Goal: Book appointment/travel/reservation: Book appointment/travel/reservation

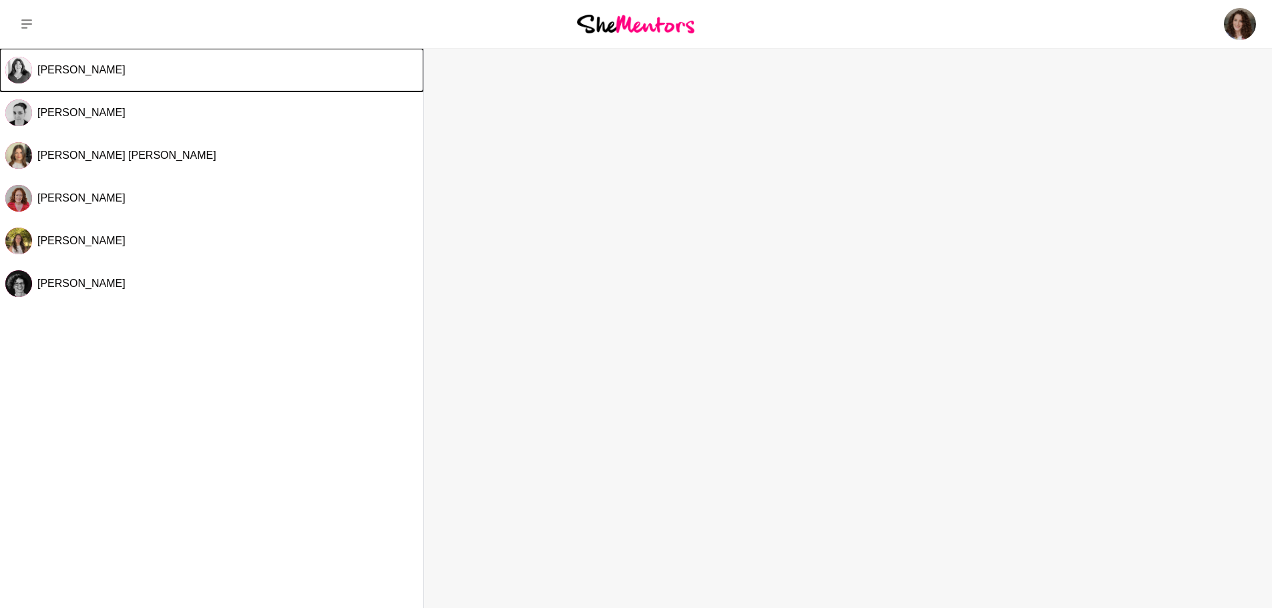
click at [80, 70] on span "[PERSON_NAME]" at bounding box center [81, 69] width 88 height 11
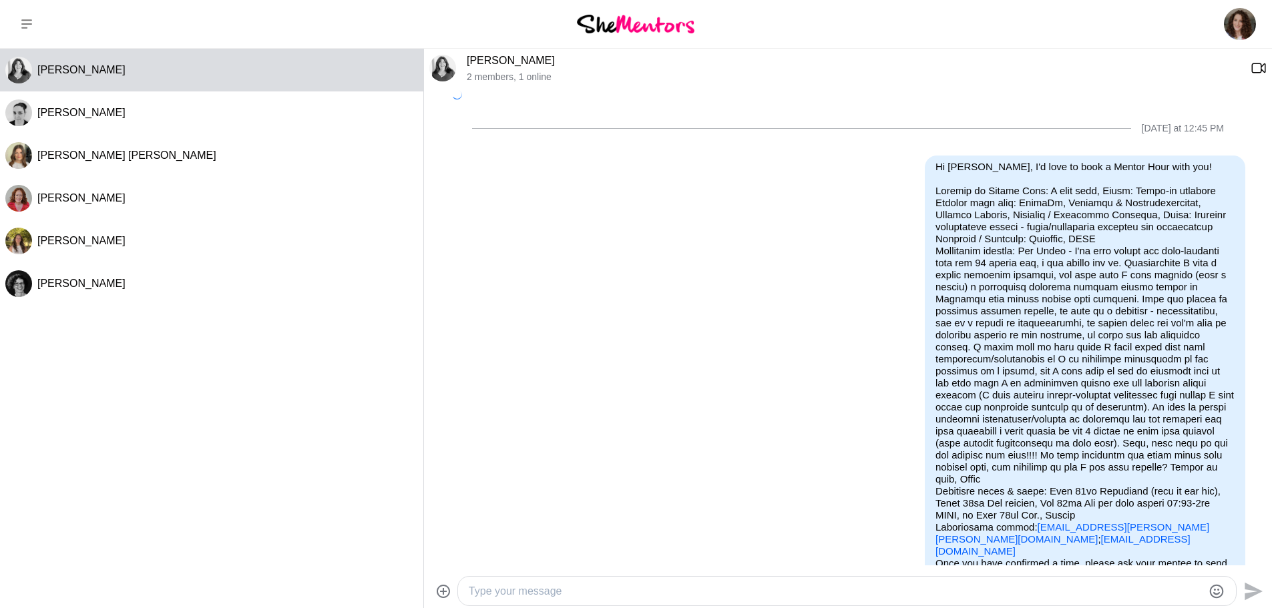
scroll to position [162, 0]
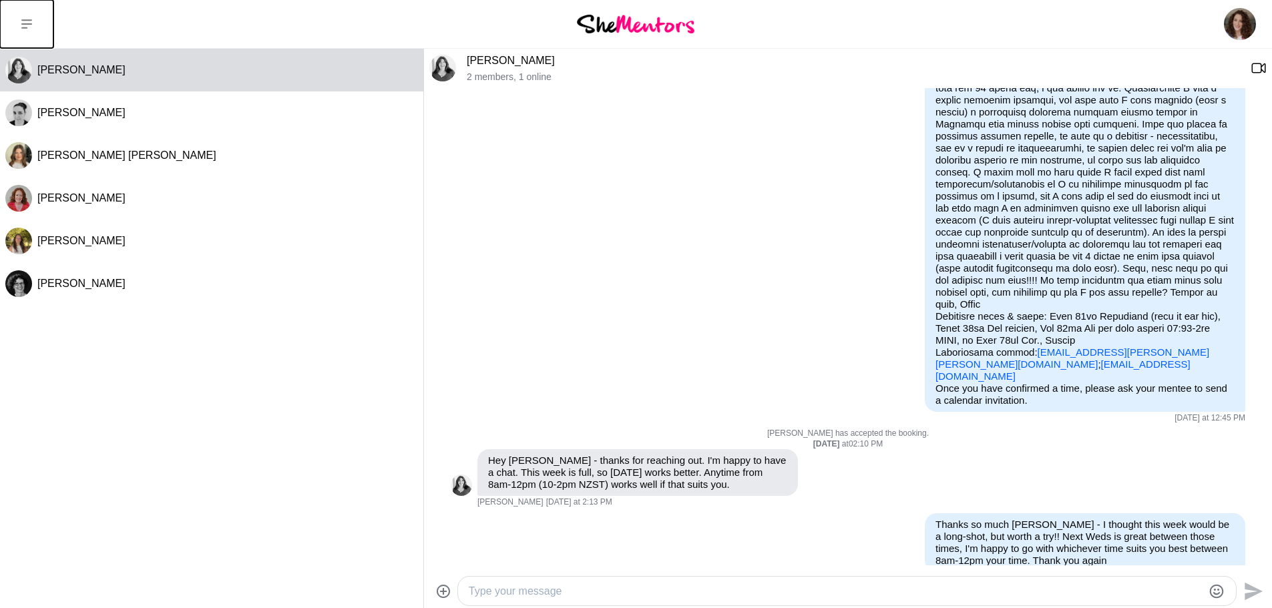
click at [27, 25] on icon at bounding box center [26, 23] width 11 height 9
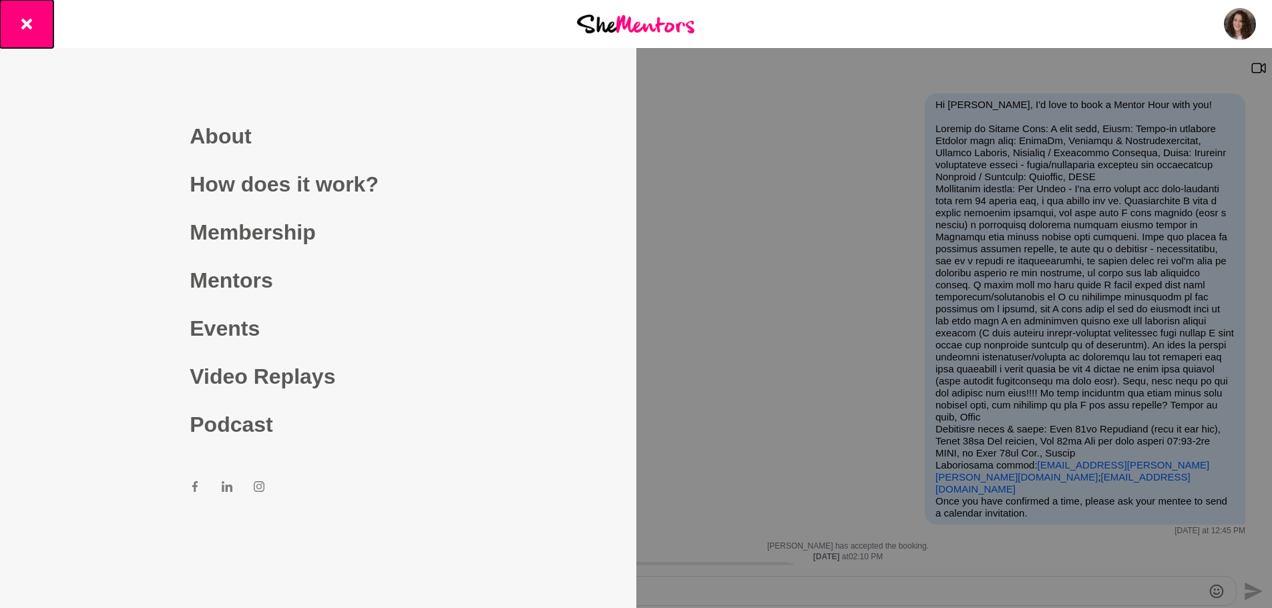
scroll to position [0, 0]
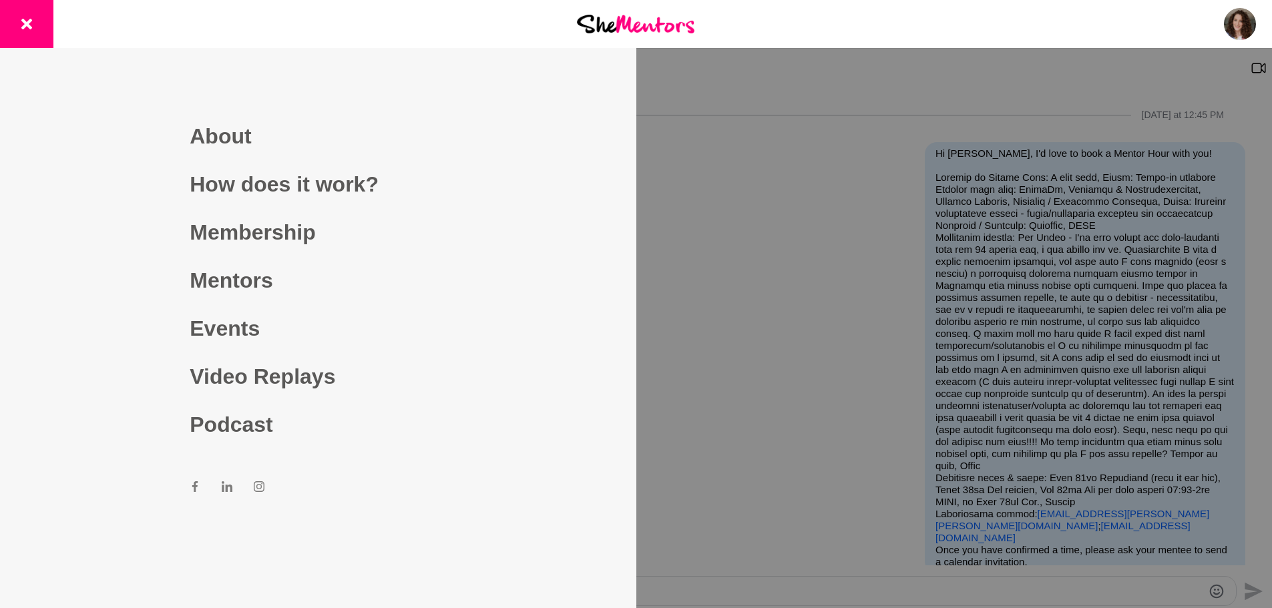
click at [243, 284] on link "Mentors" at bounding box center [318, 280] width 256 height 48
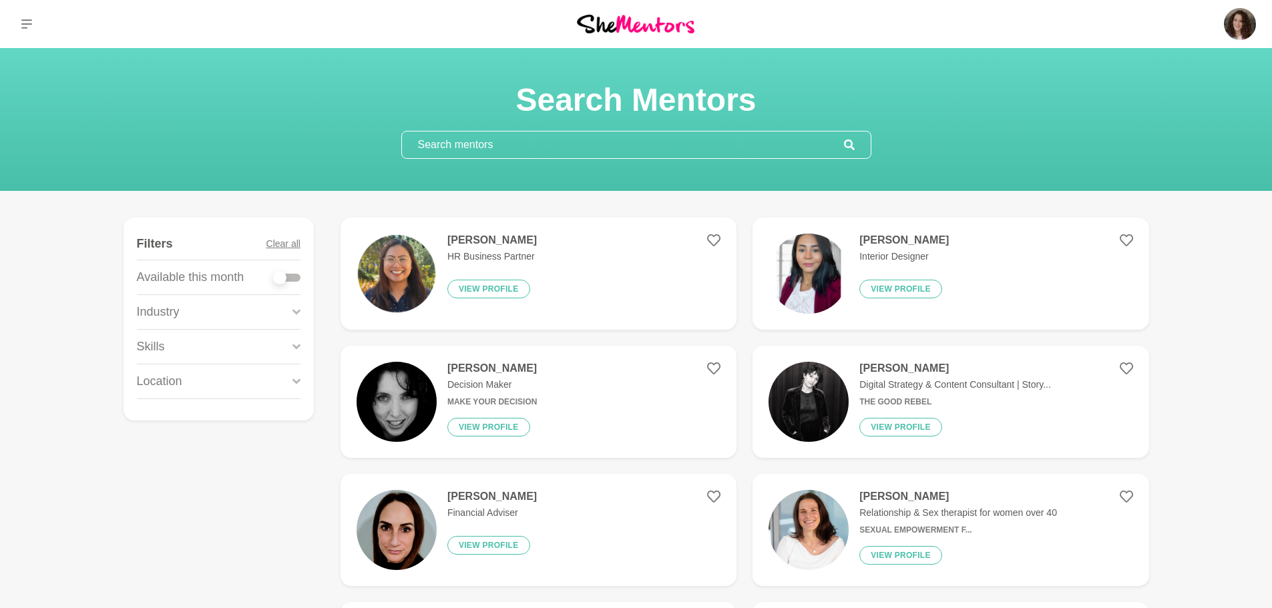
click at [300, 345] on icon at bounding box center [297, 346] width 8 height 5
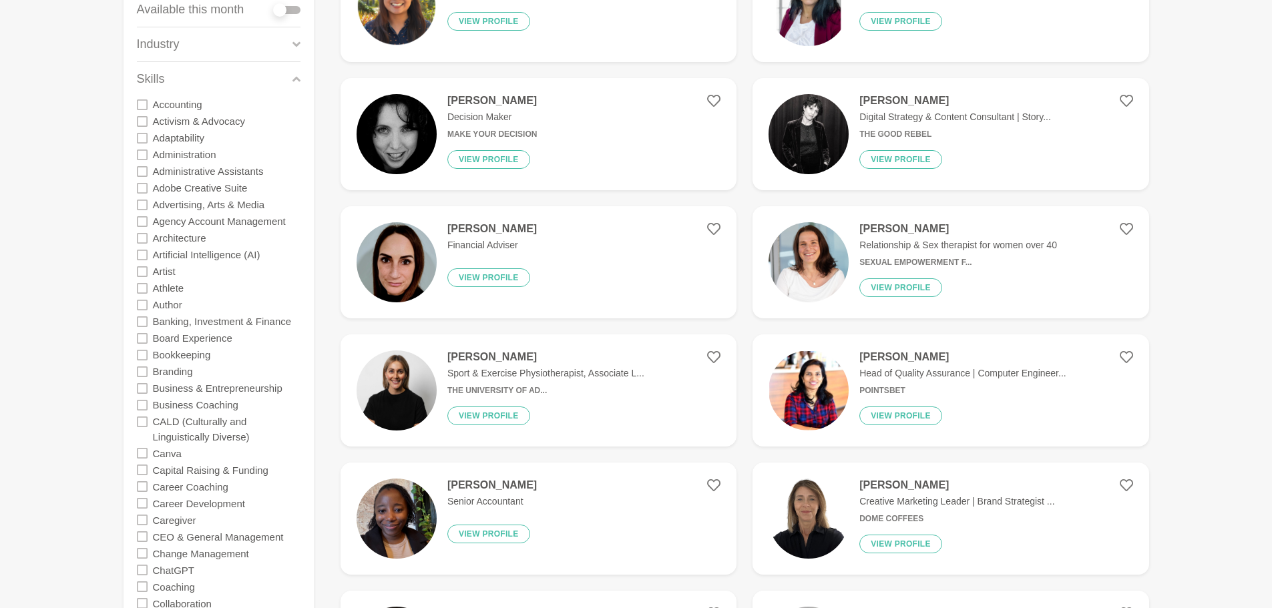
scroll to position [267, 0]
click at [144, 204] on icon at bounding box center [142, 205] width 11 height 11
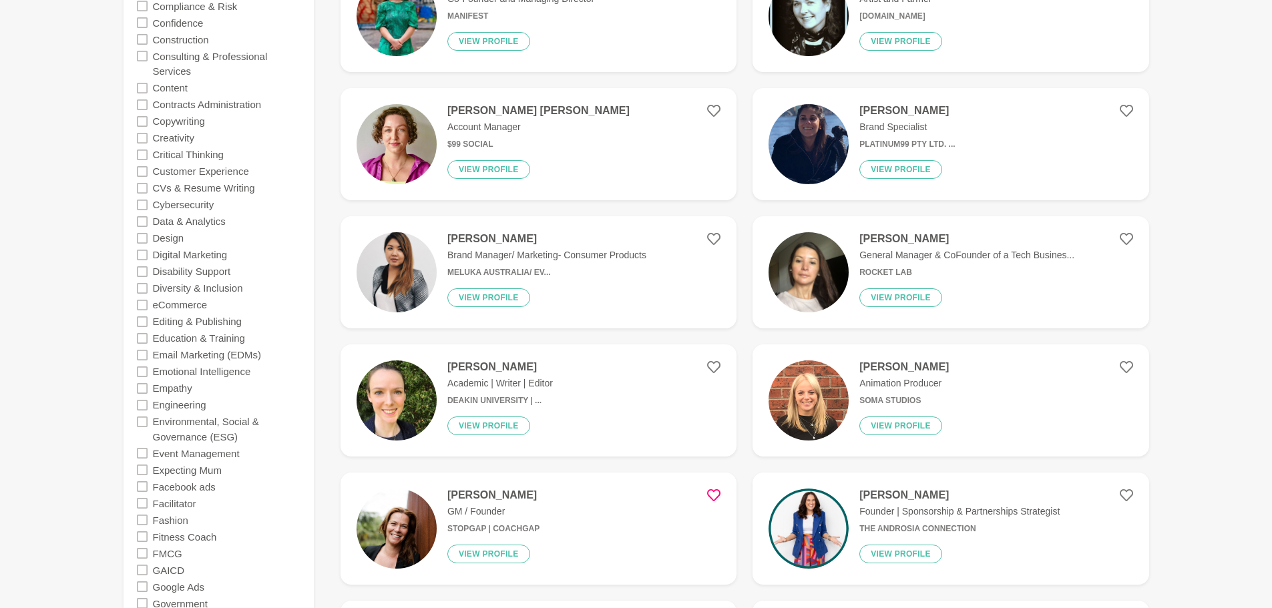
scroll to position [1002, 0]
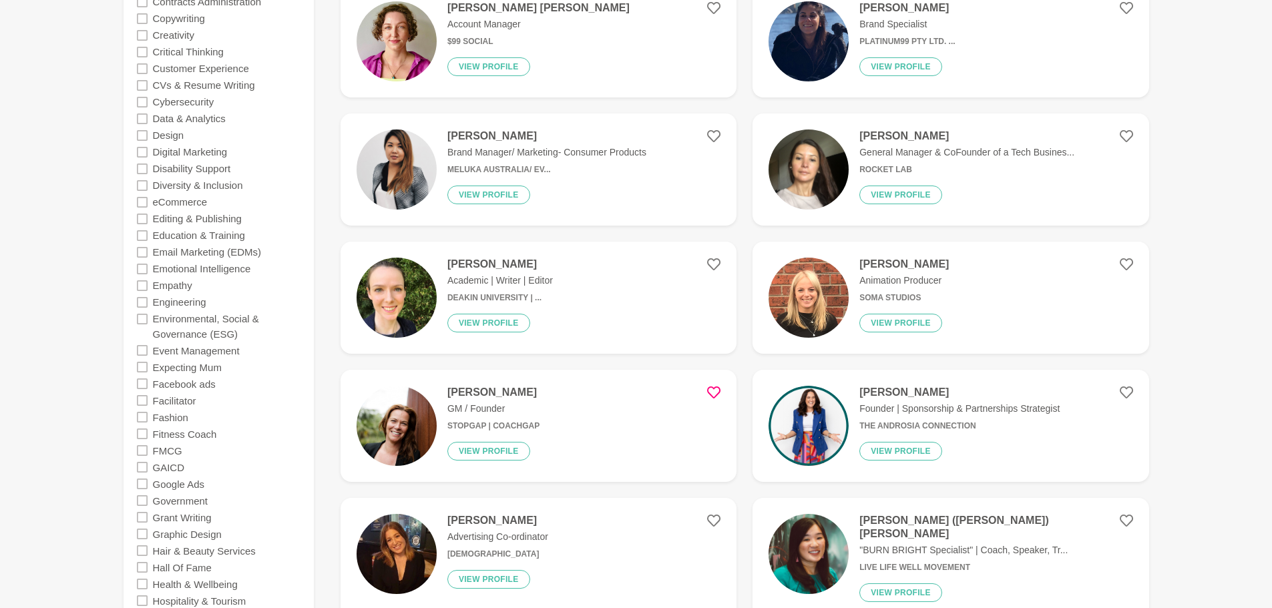
click at [140, 154] on icon at bounding box center [142, 152] width 11 height 11
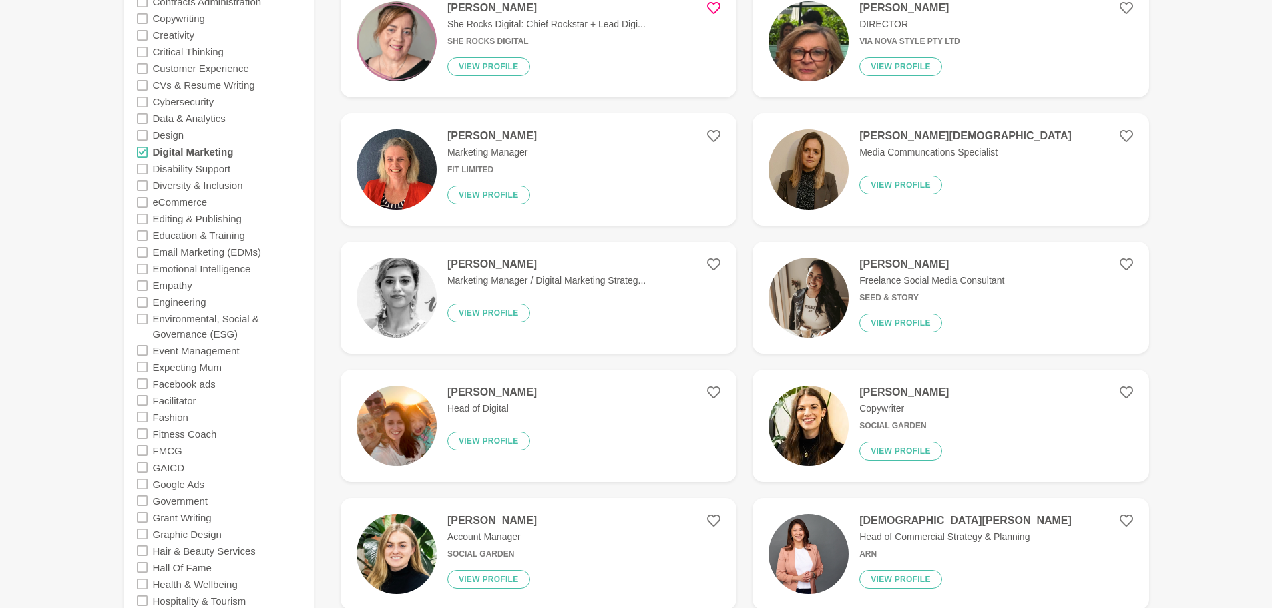
click at [141, 206] on icon at bounding box center [142, 202] width 11 height 11
click at [140, 251] on icon at bounding box center [142, 252] width 11 height 11
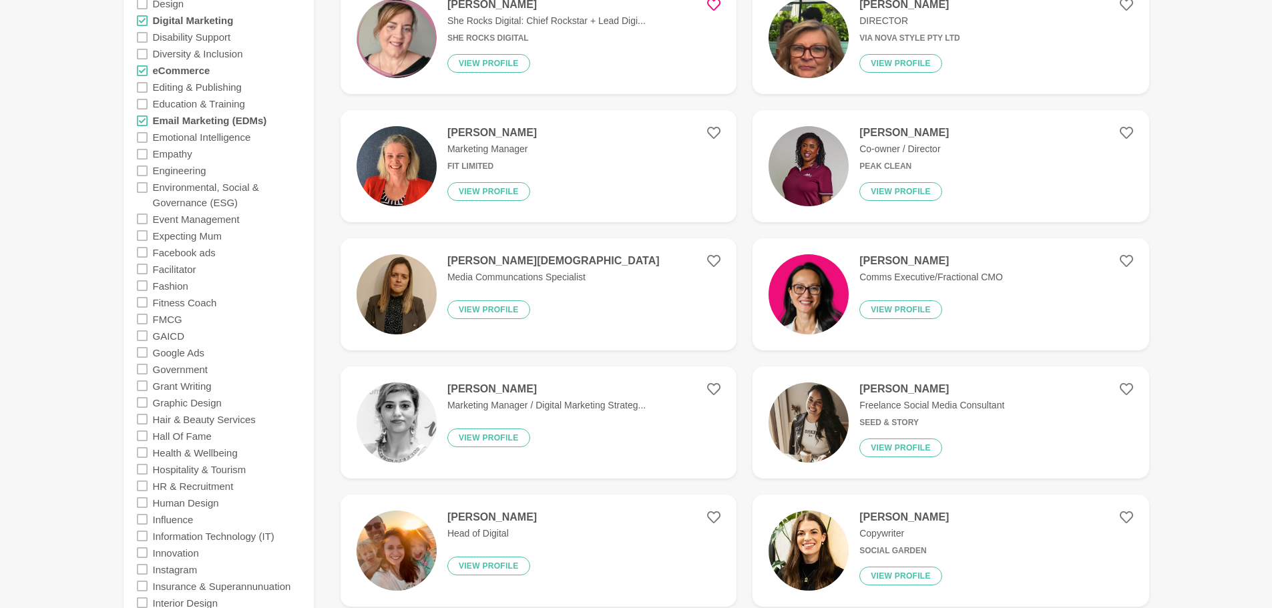
scroll to position [1135, 0]
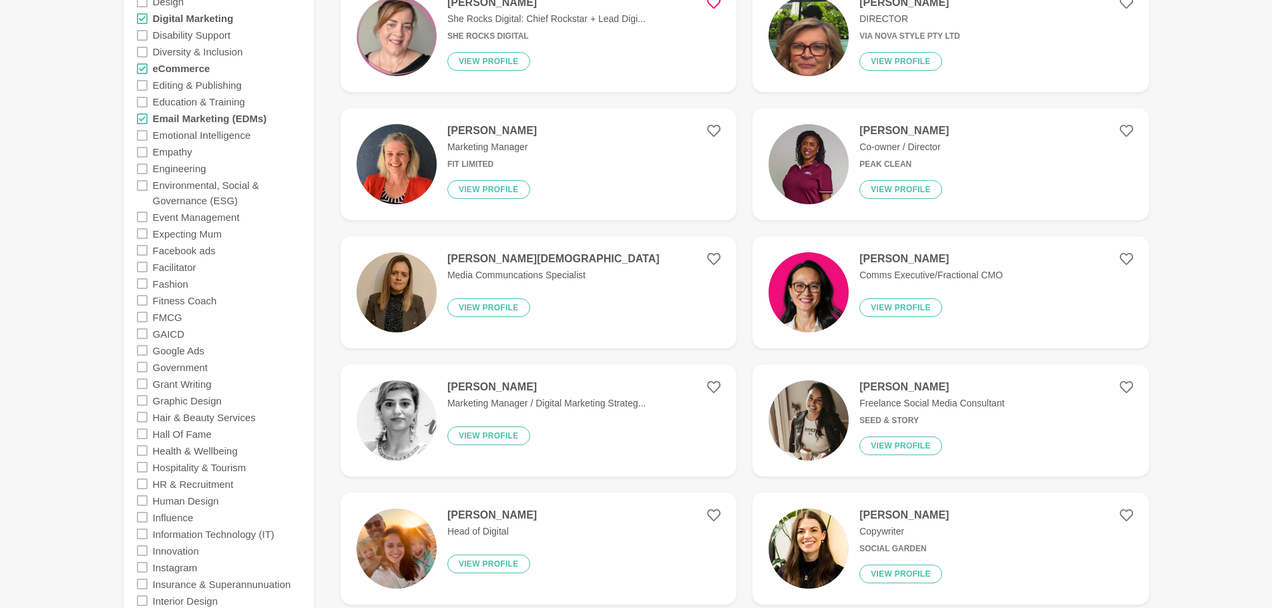
click at [141, 251] on icon at bounding box center [142, 250] width 11 height 11
click at [138, 349] on icon at bounding box center [142, 350] width 11 height 11
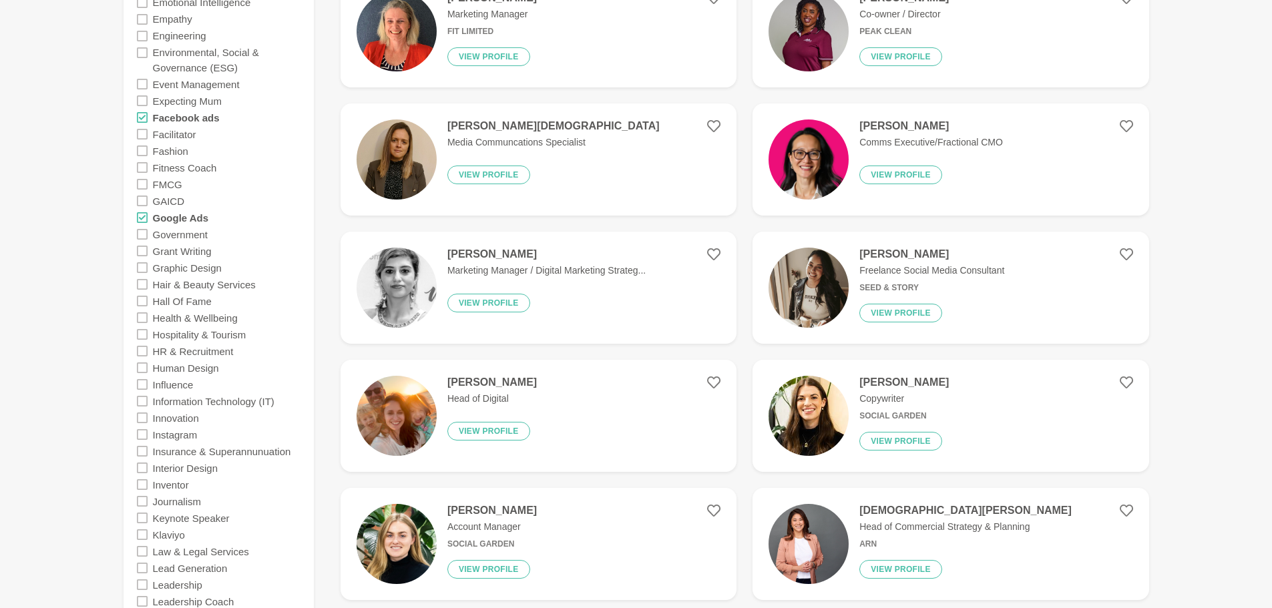
scroll to position [1336, 0]
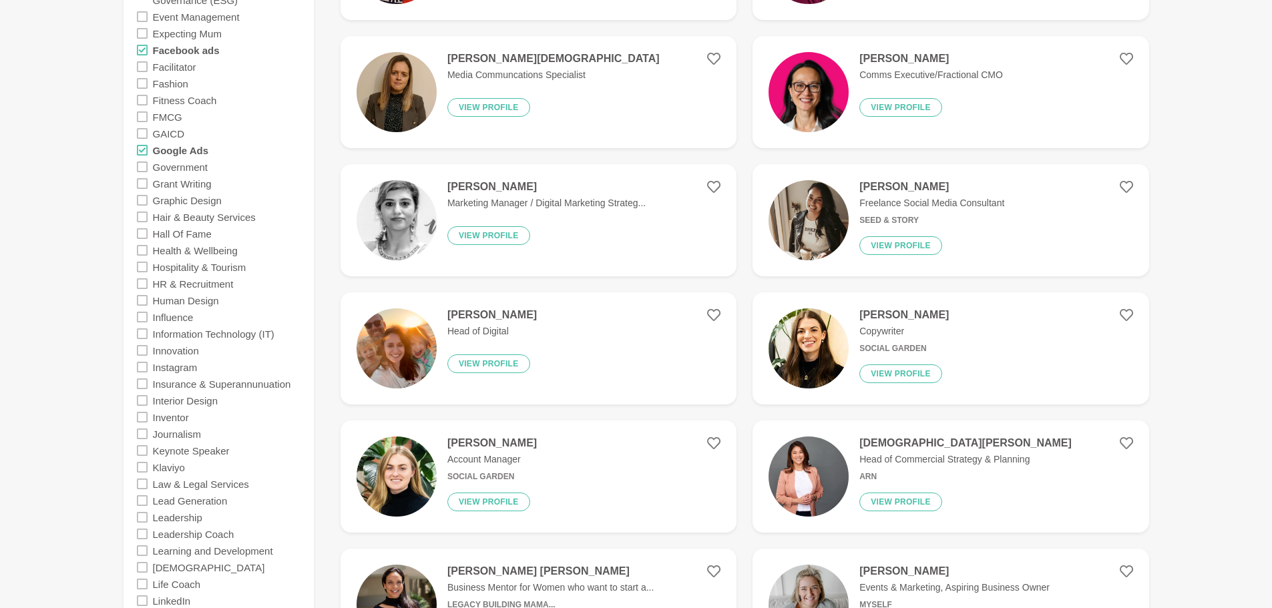
click at [141, 365] on icon at bounding box center [142, 367] width 11 height 11
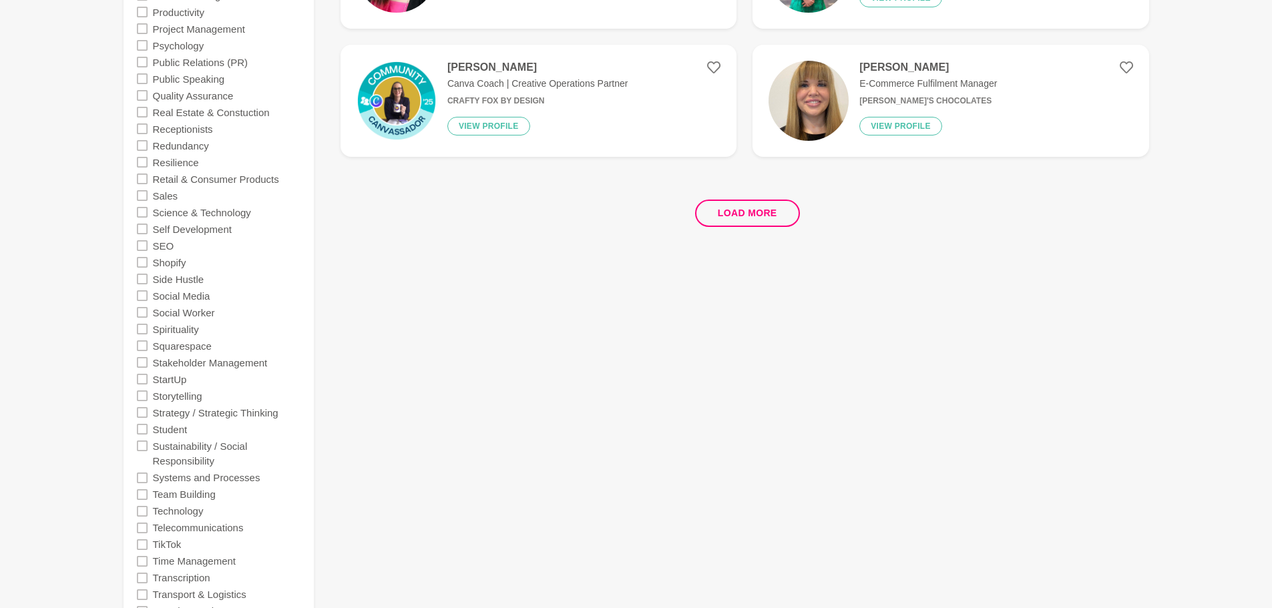
scroll to position [2672, 0]
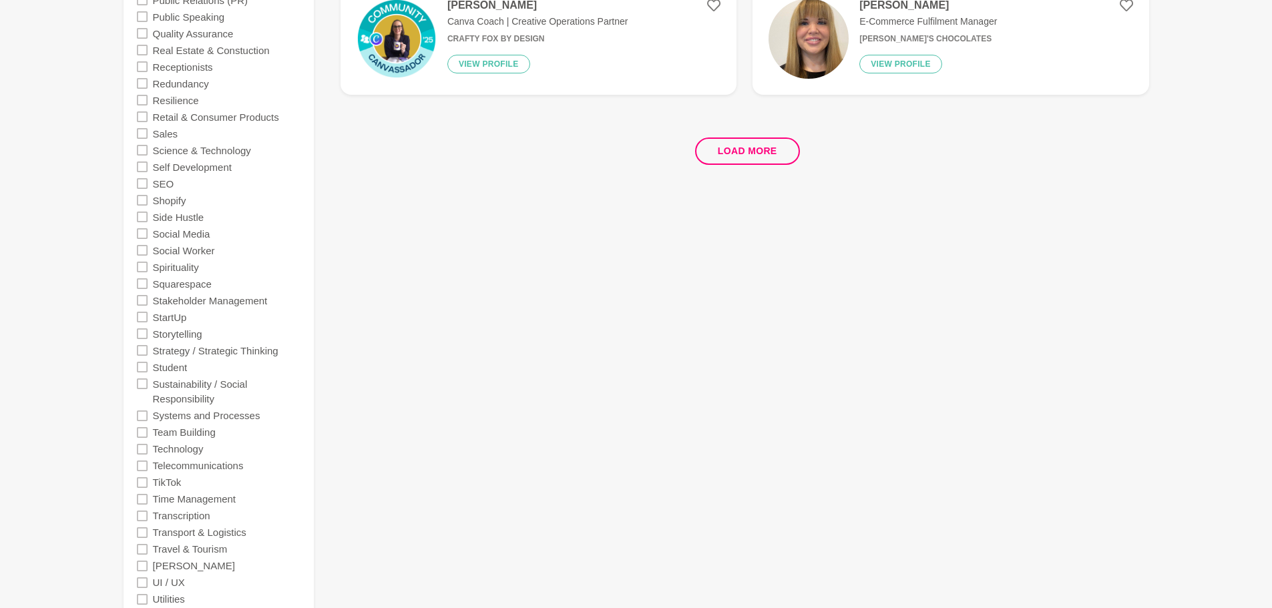
click at [141, 186] on icon at bounding box center [142, 183] width 11 height 11
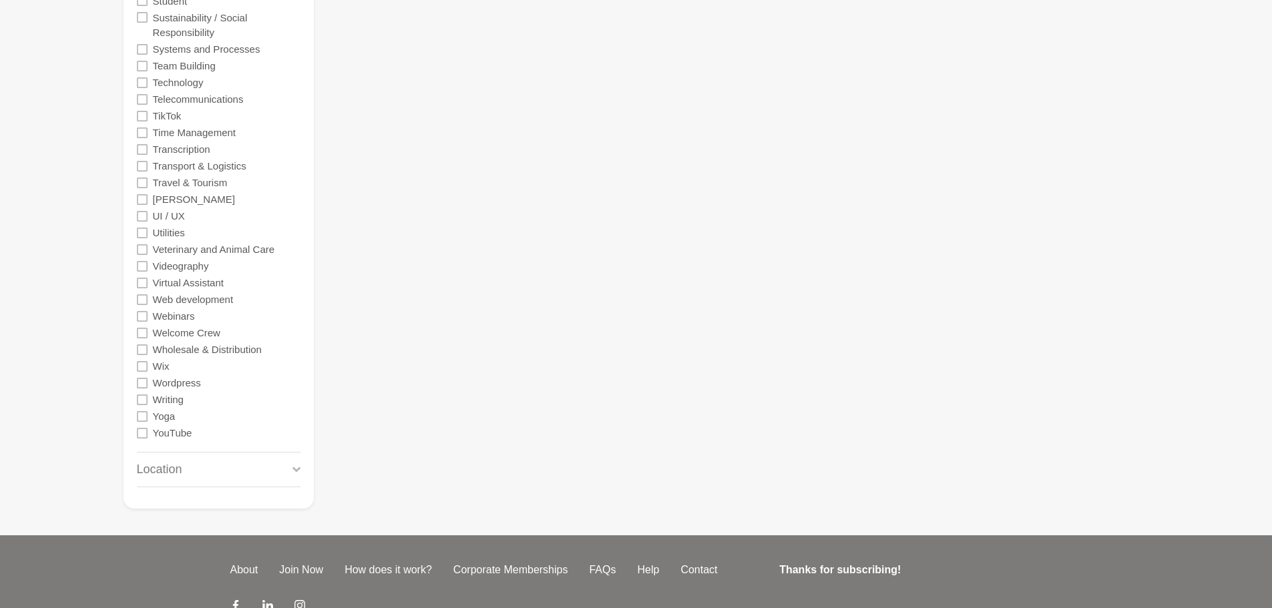
scroll to position [3126, 0]
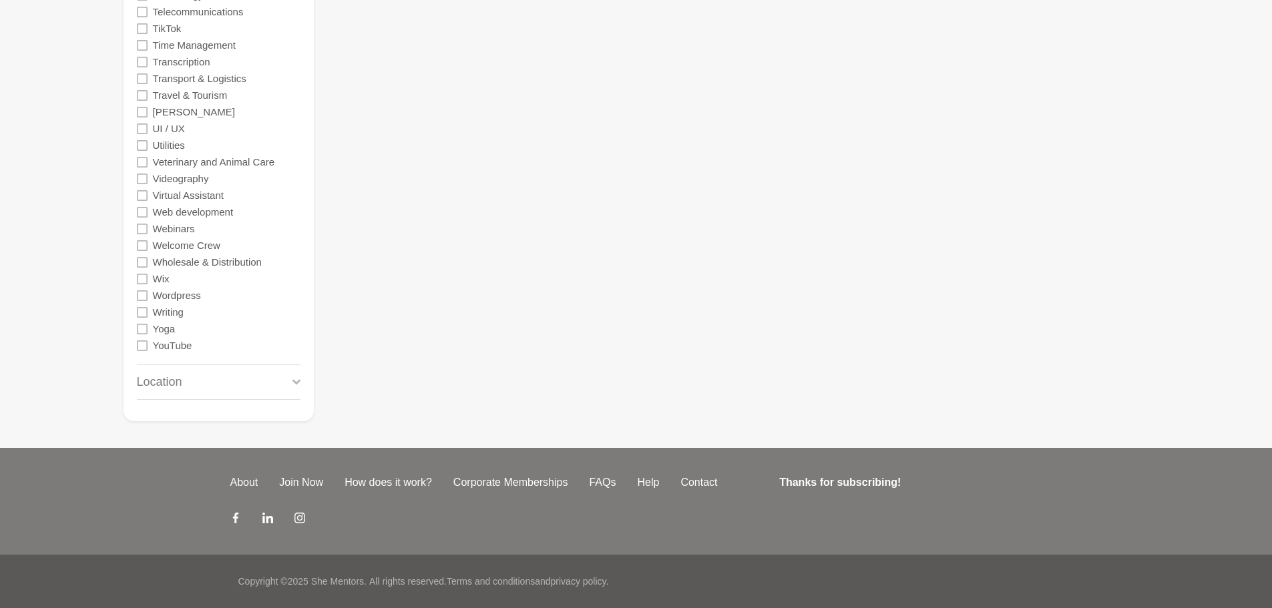
click at [142, 210] on icon at bounding box center [142, 212] width 11 height 11
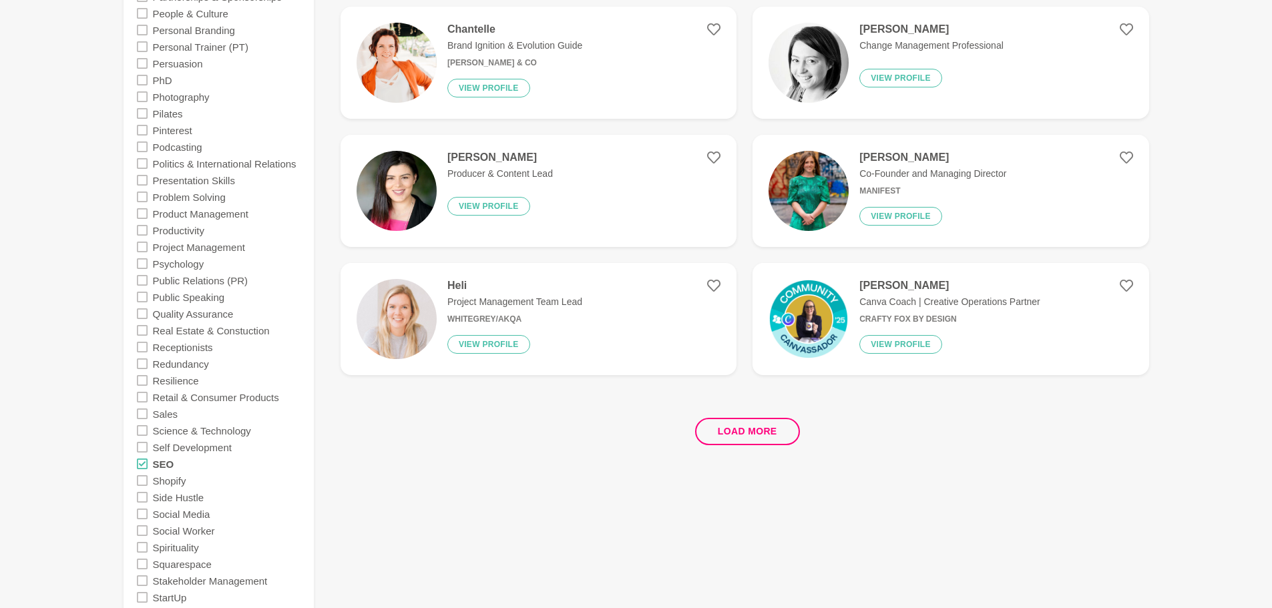
click at [296, 382] on div "Resilience" at bounding box center [219, 380] width 164 height 17
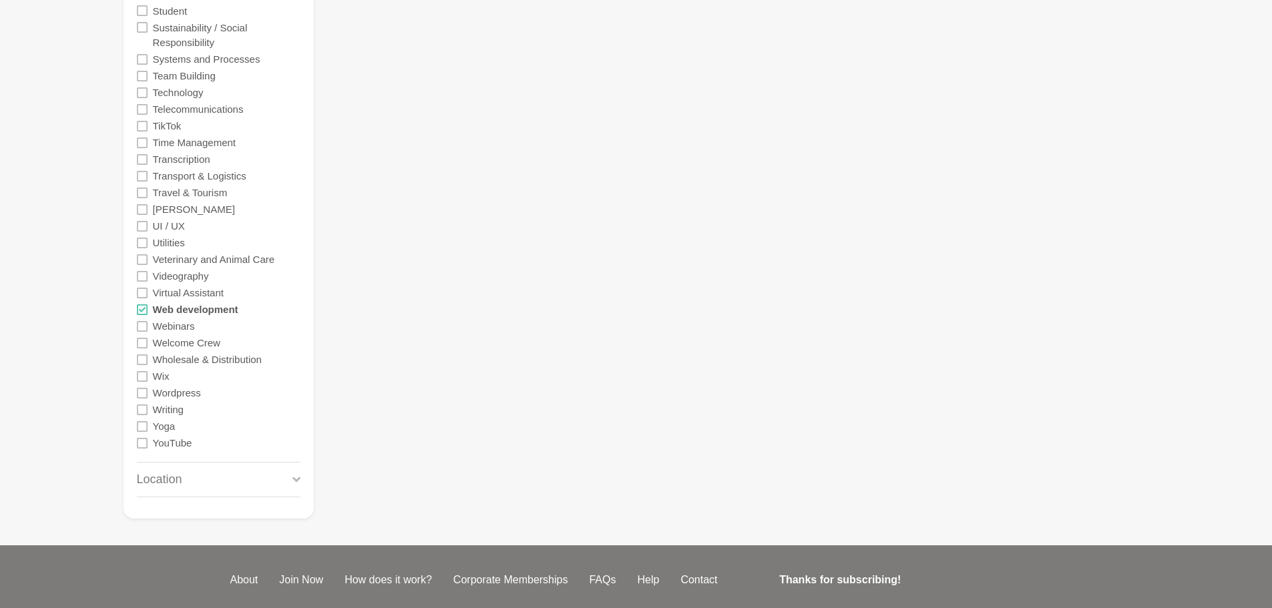
scroll to position [3126, 0]
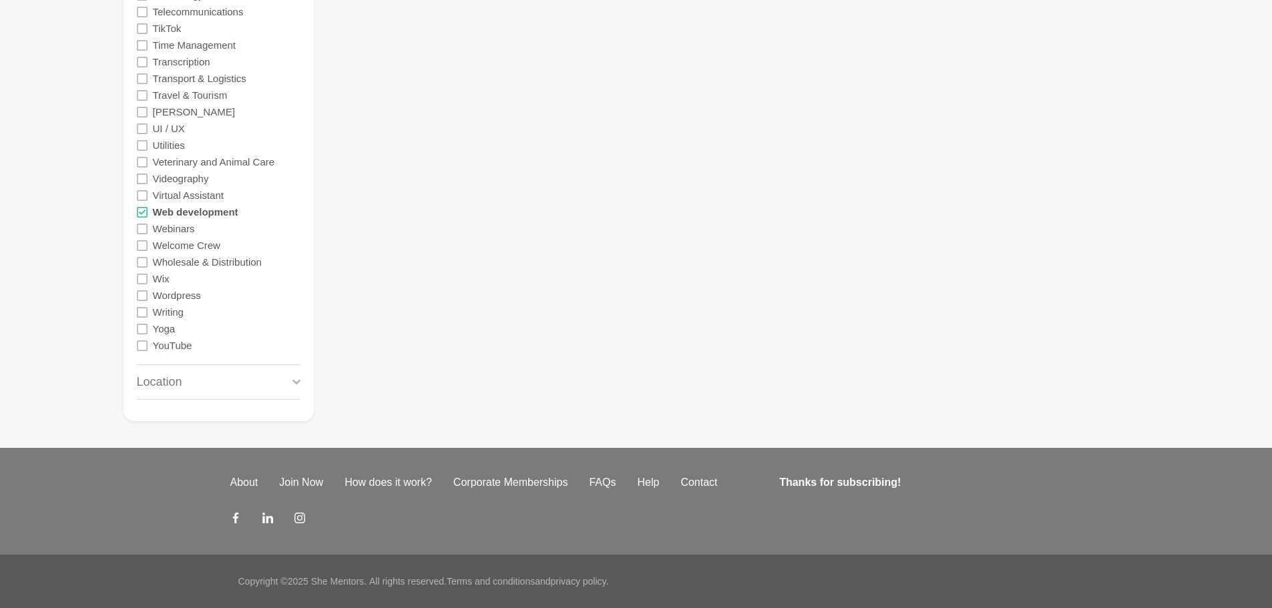
click at [286, 388] on div "Location" at bounding box center [219, 382] width 164 height 34
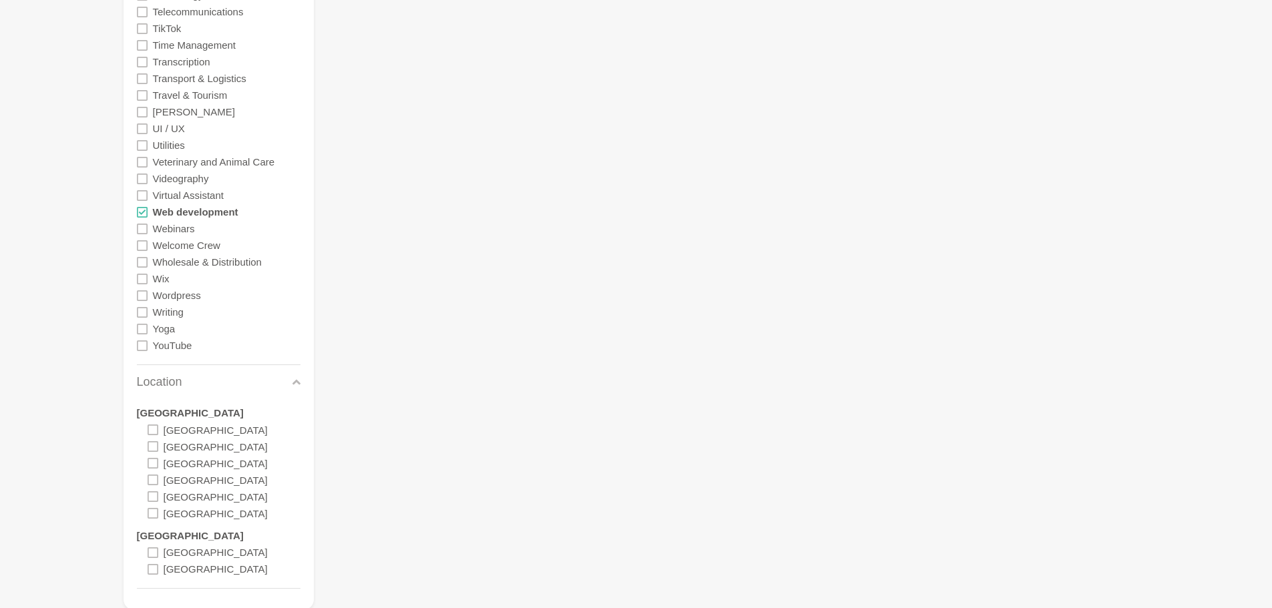
click at [155, 550] on icon at bounding box center [153, 553] width 11 height 11
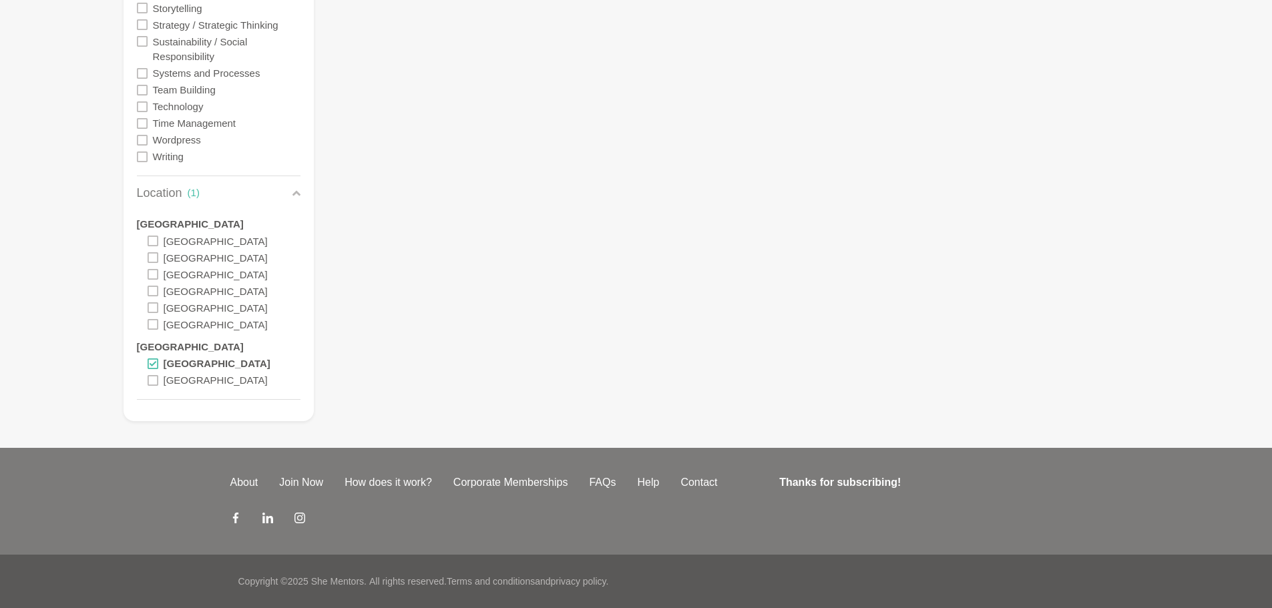
click at [150, 382] on icon at bounding box center [153, 380] width 11 height 11
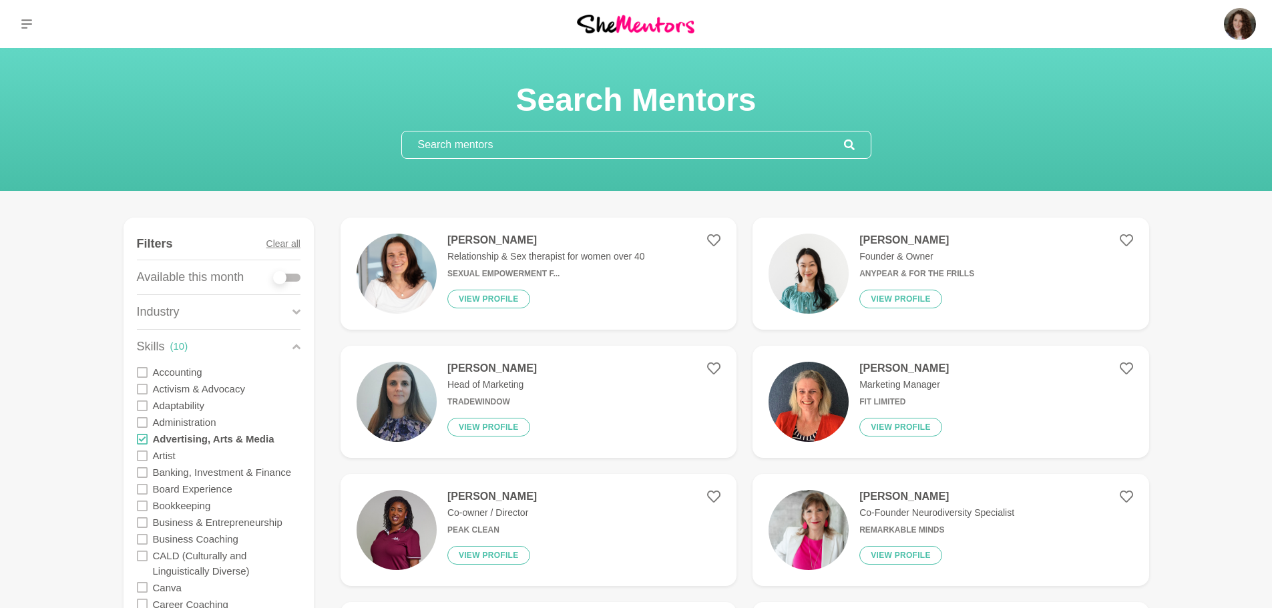
click at [496, 299] on button "View profile" at bounding box center [488, 299] width 83 height 19
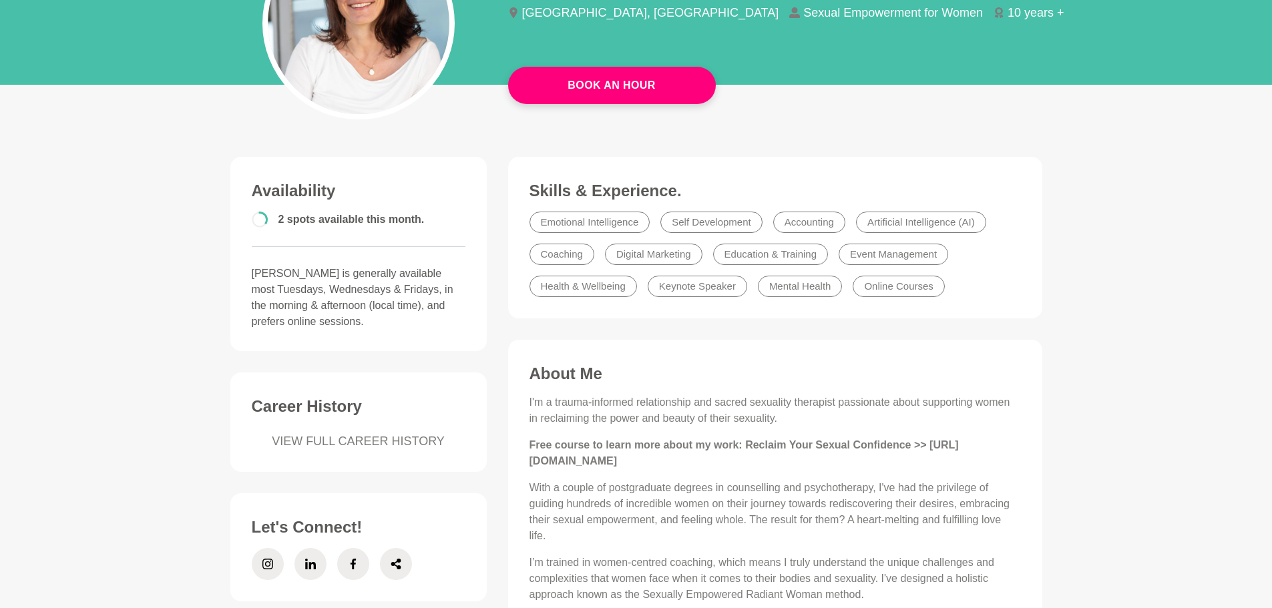
scroll to position [67, 0]
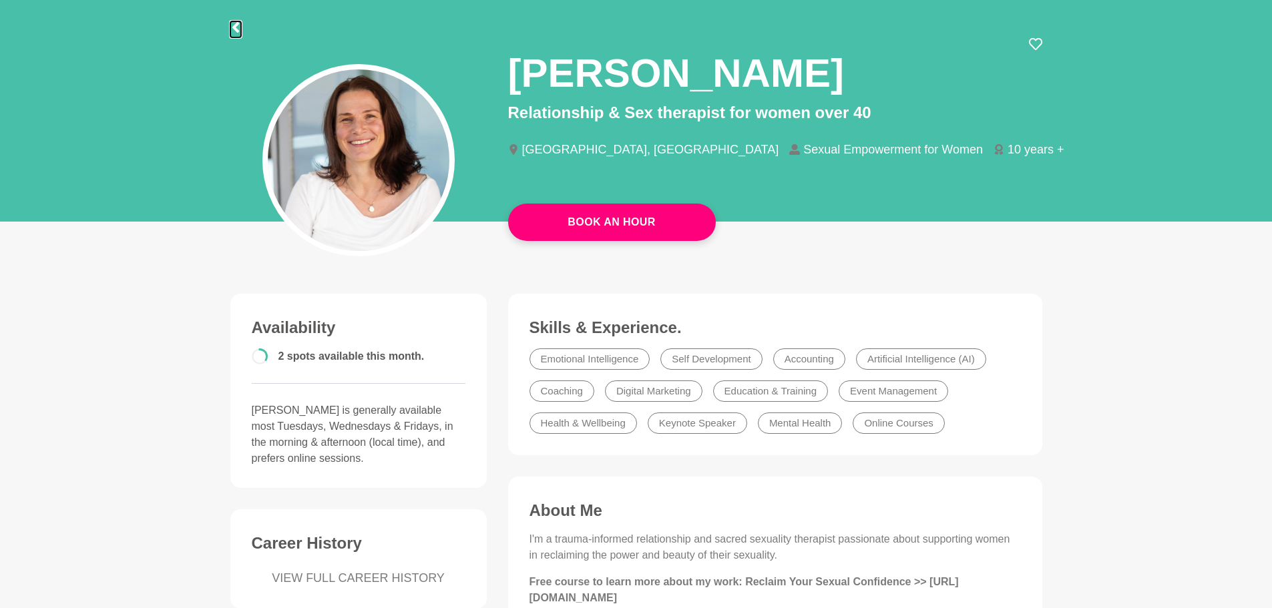
click at [235, 29] on icon at bounding box center [235, 27] width 7 height 11
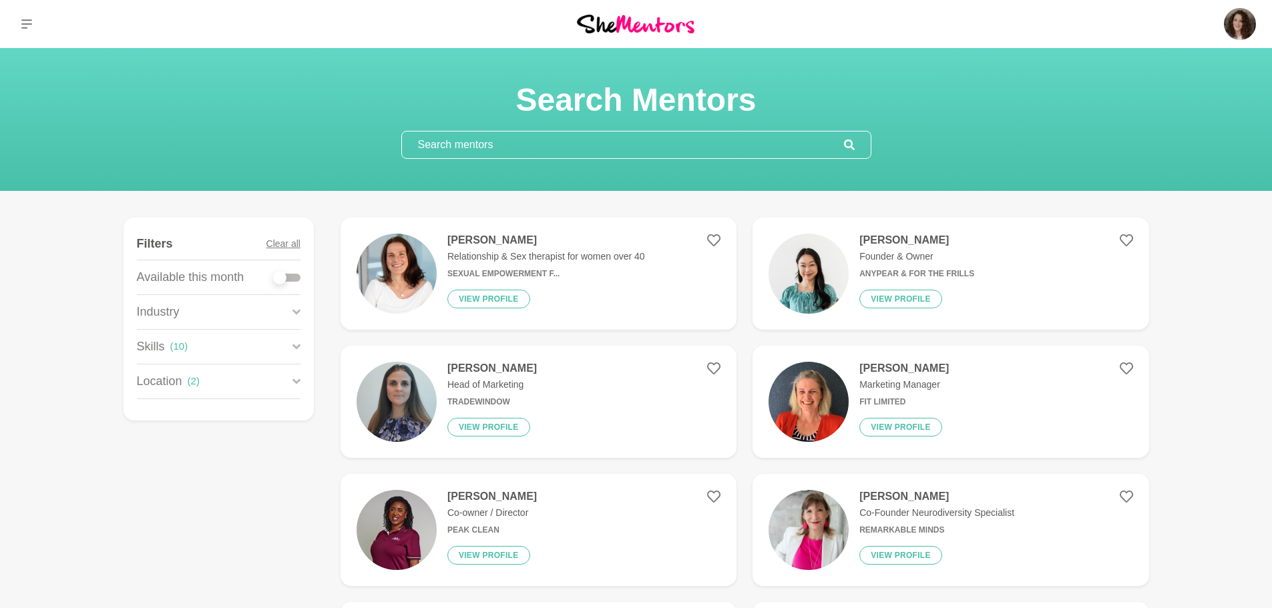
click at [896, 302] on button "View profile" at bounding box center [901, 299] width 83 height 19
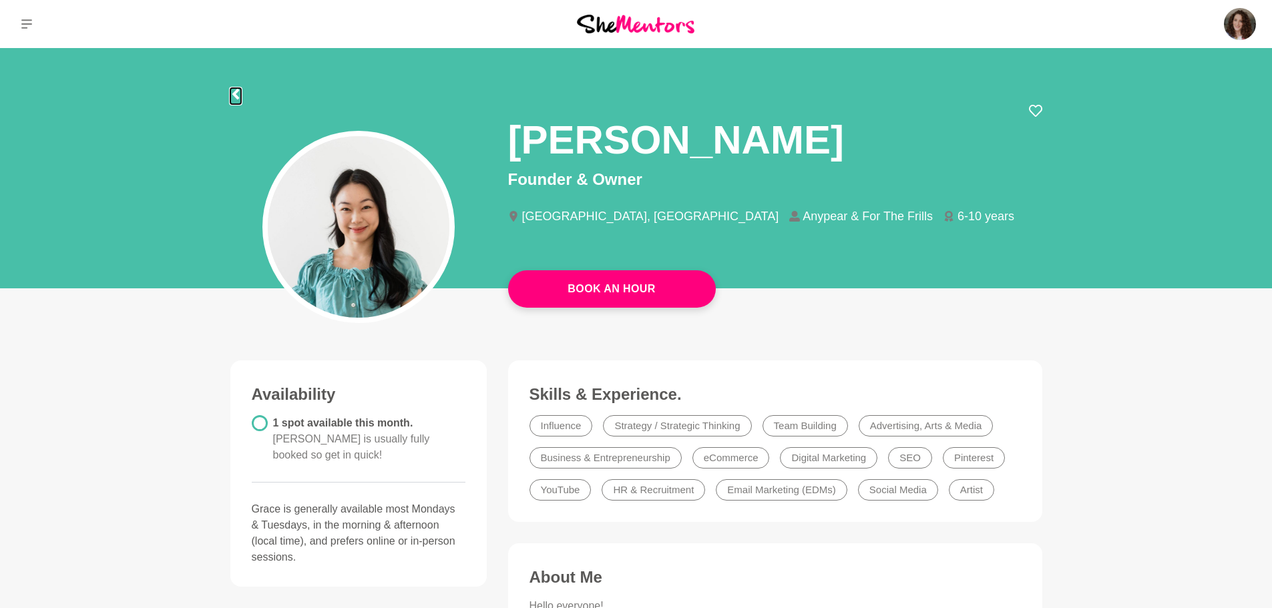
click at [232, 92] on icon at bounding box center [235, 94] width 11 height 11
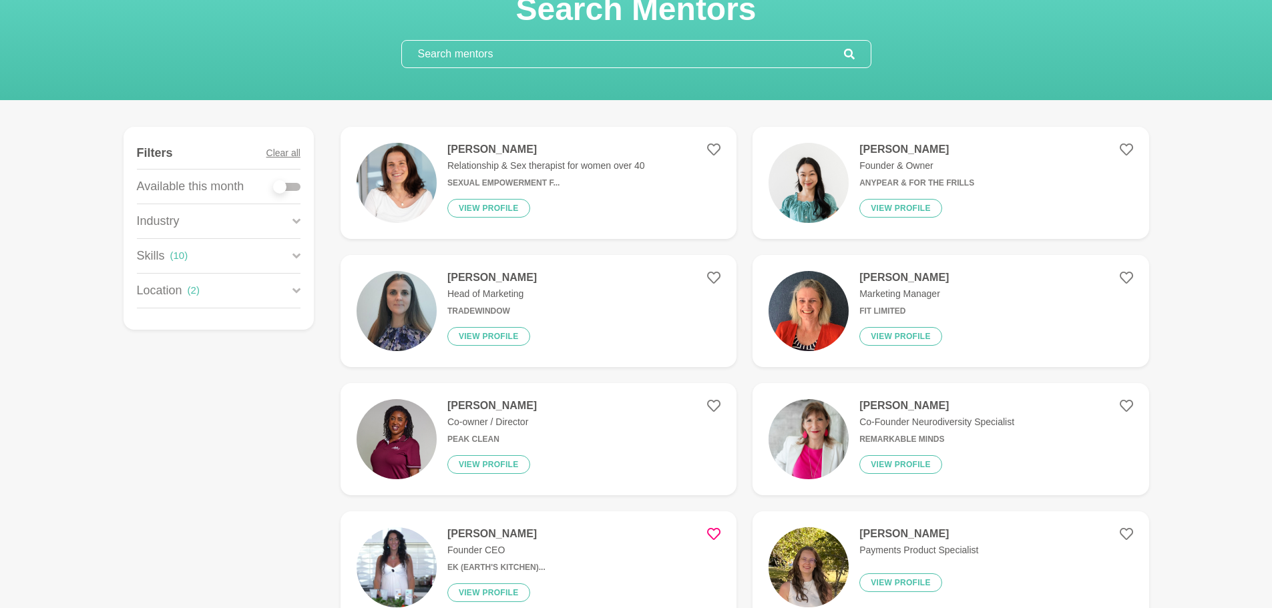
scroll to position [134, 0]
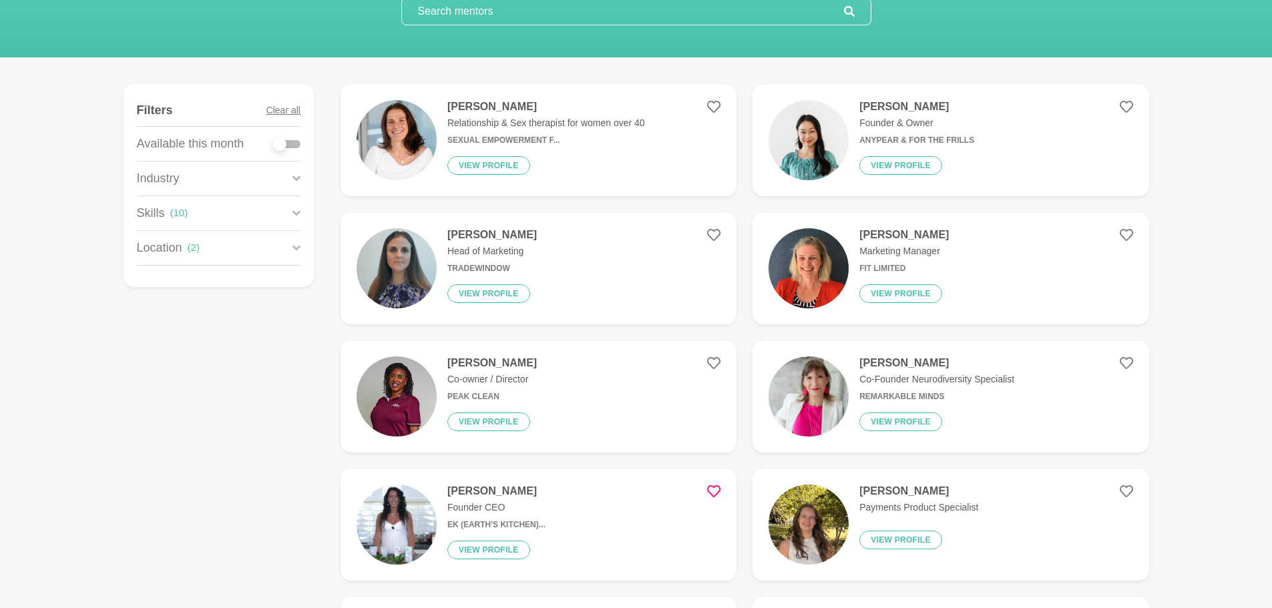
click at [497, 293] on button "View profile" at bounding box center [488, 294] width 83 height 19
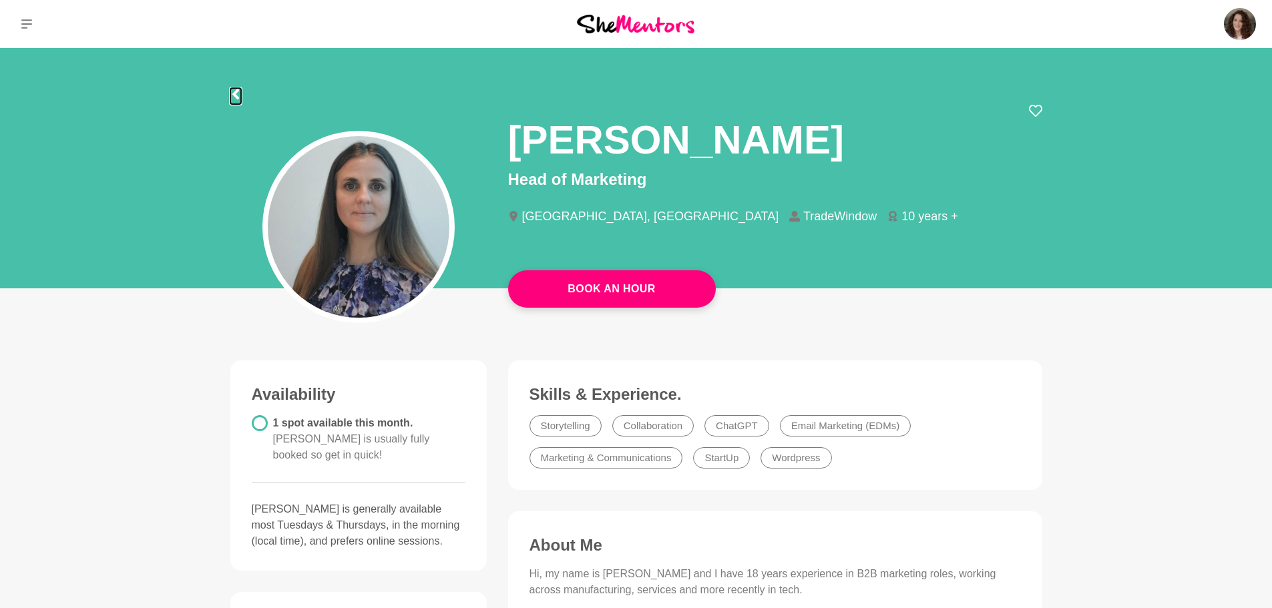
click at [237, 93] on icon at bounding box center [235, 94] width 11 height 11
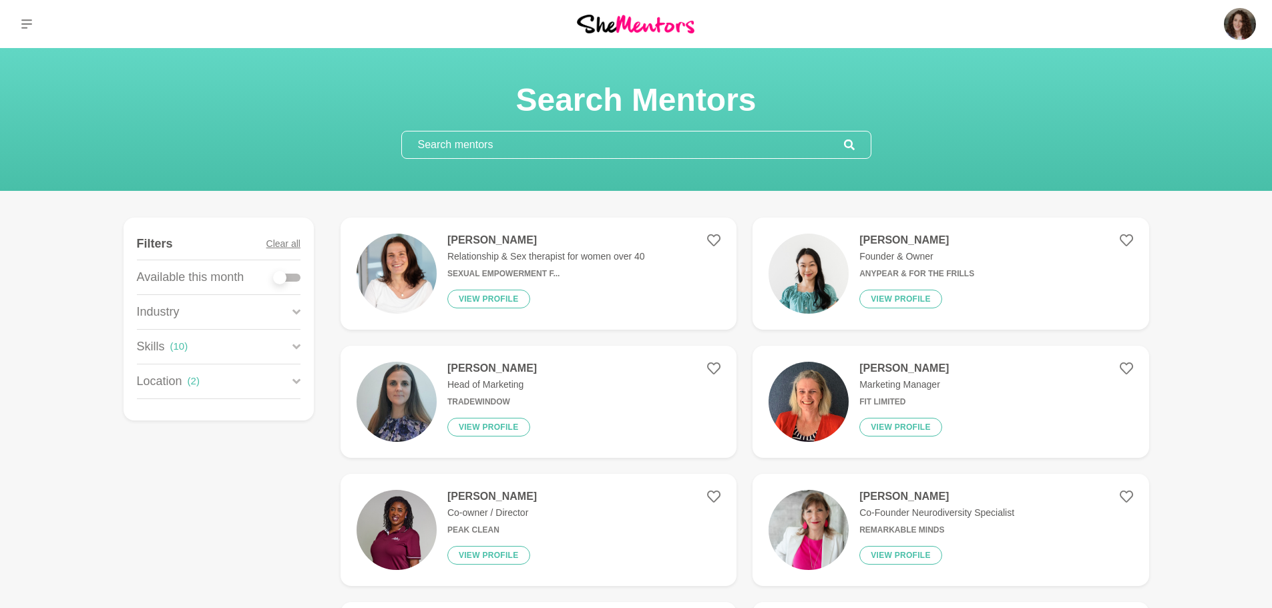
click at [1125, 238] on icon at bounding box center [1126, 240] width 13 height 13
click at [715, 367] on icon at bounding box center [713, 368] width 13 height 13
click at [908, 431] on button "View profile" at bounding box center [901, 427] width 83 height 19
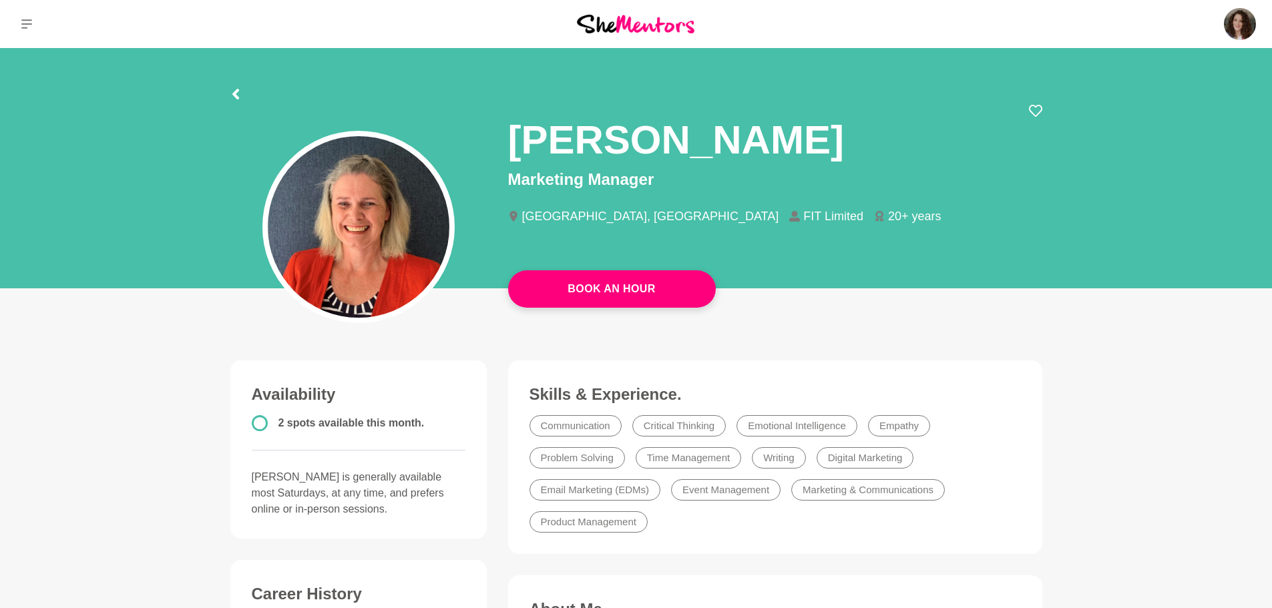
click at [1038, 109] on icon at bounding box center [1035, 110] width 13 height 13
click at [238, 94] on icon at bounding box center [235, 94] width 11 height 11
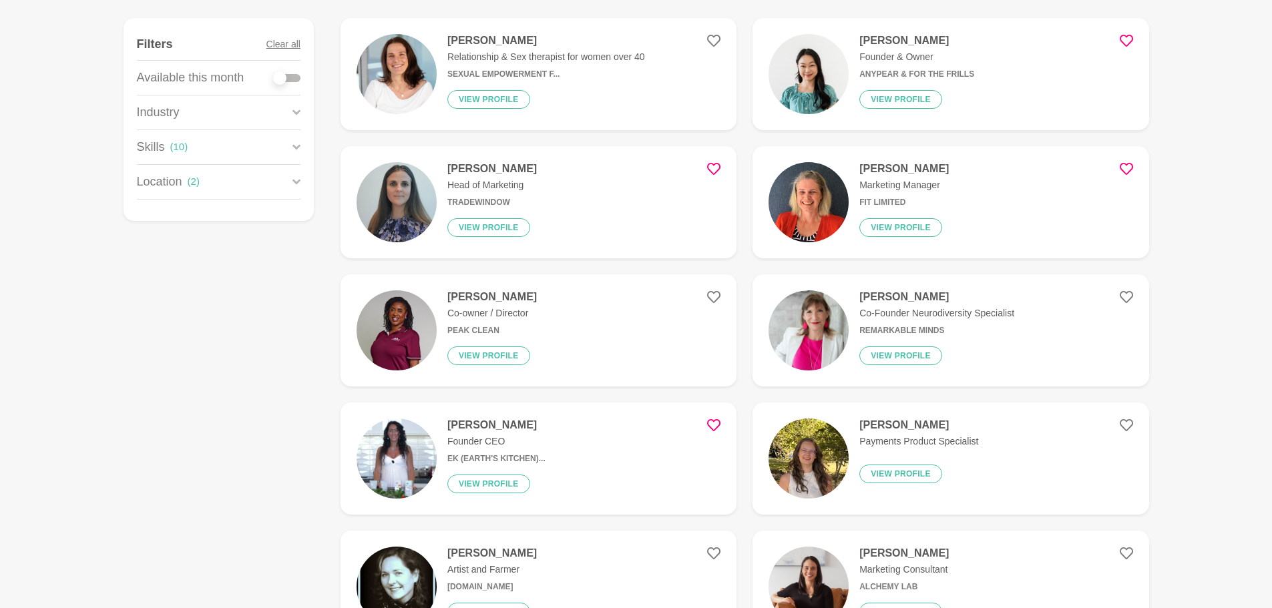
scroll to position [267, 0]
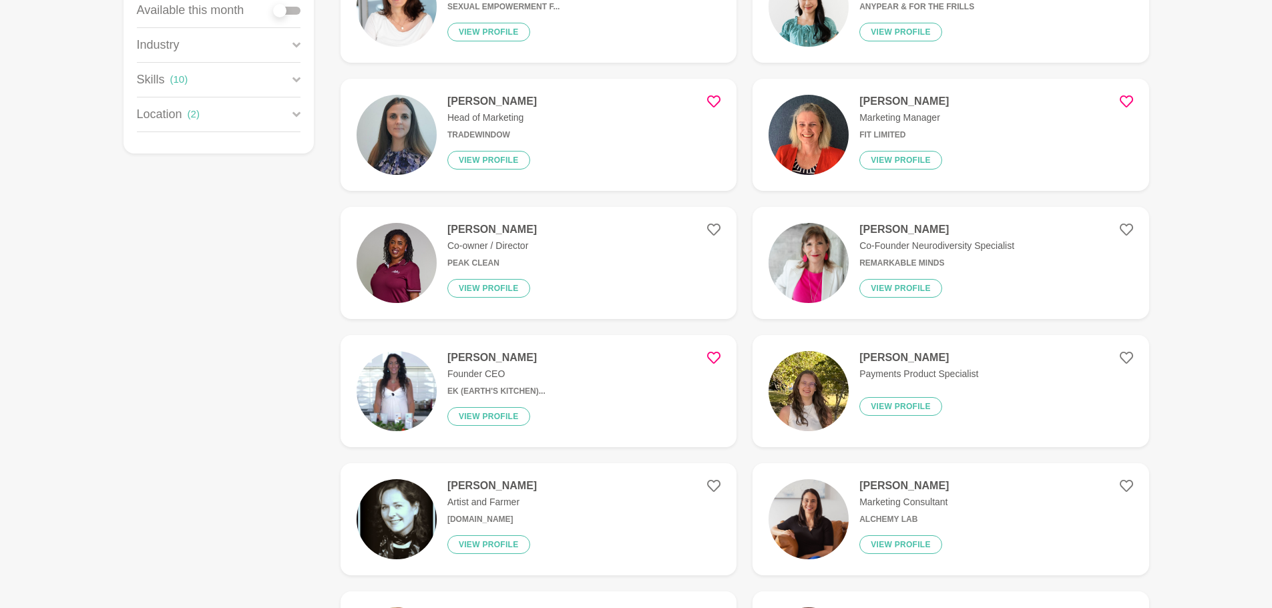
click at [494, 292] on button "View profile" at bounding box center [488, 288] width 83 height 19
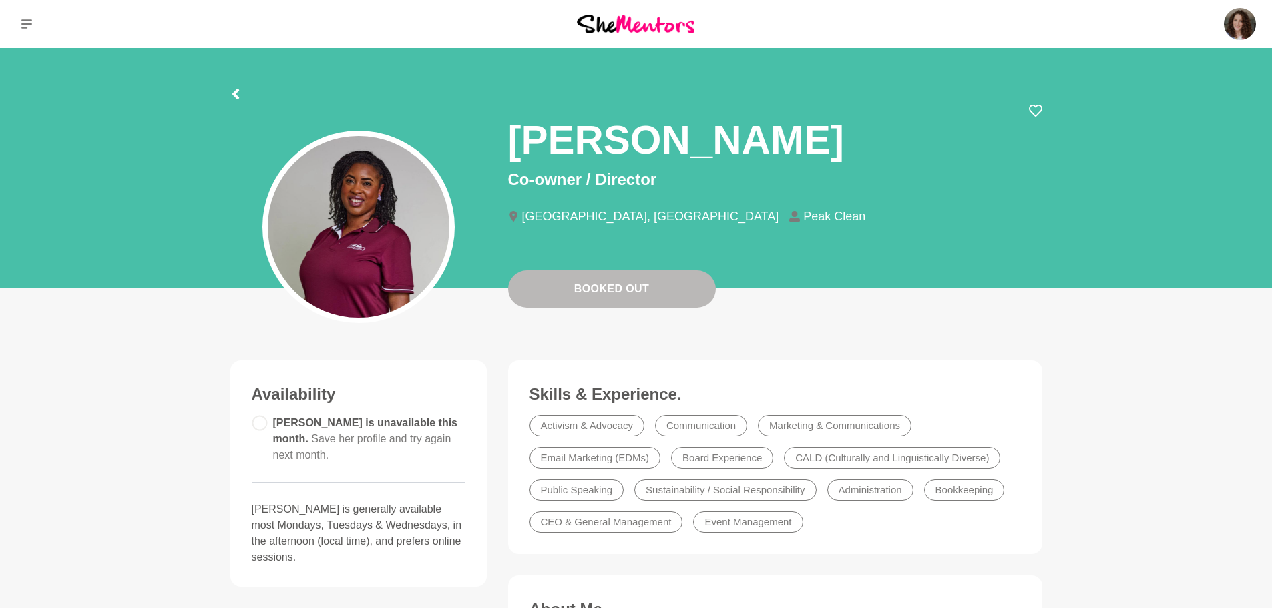
click at [1034, 115] on icon at bounding box center [1035, 111] width 13 height 12
click at [235, 92] on icon at bounding box center [235, 94] width 7 height 11
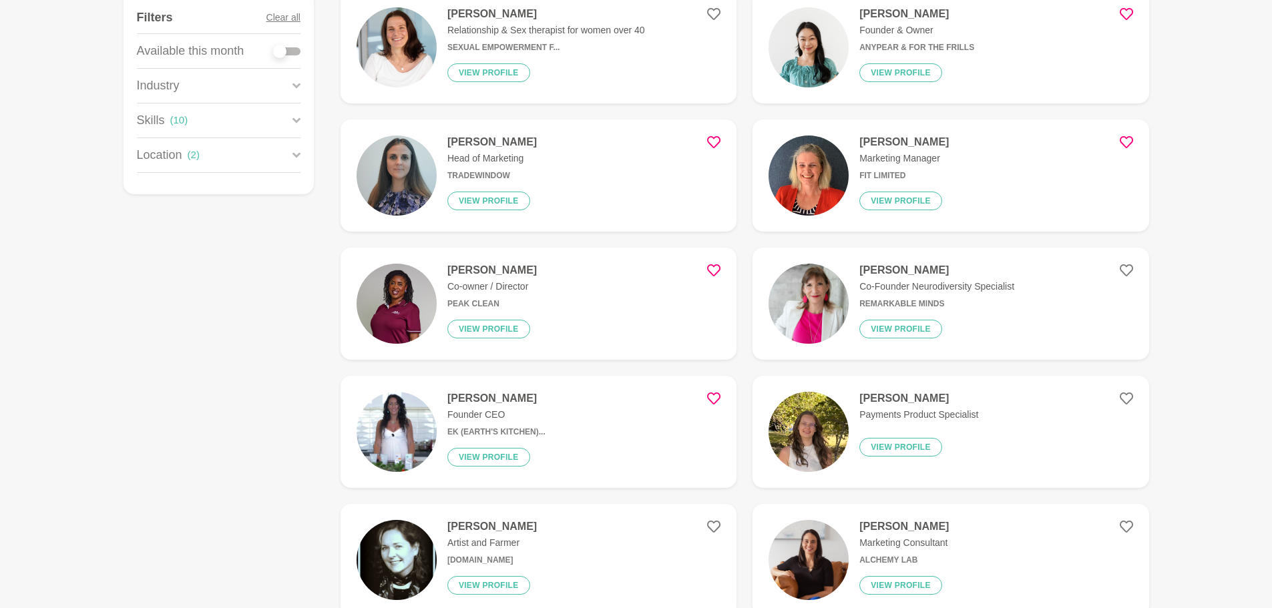
scroll to position [267, 0]
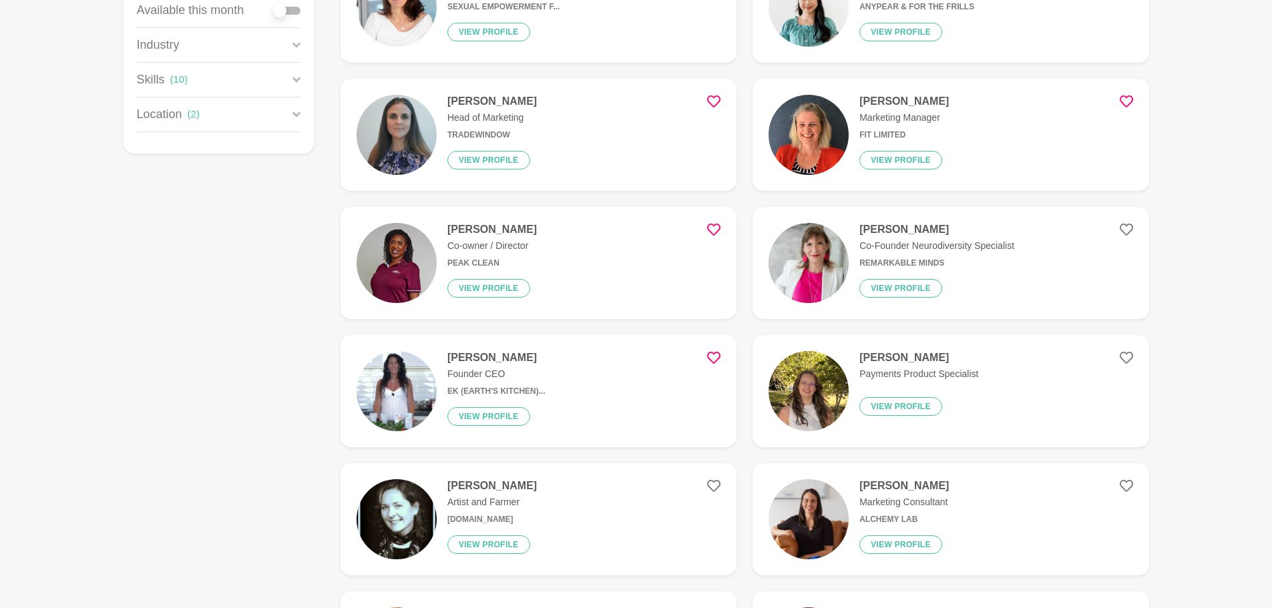
click at [498, 417] on button "View profile" at bounding box center [488, 416] width 83 height 19
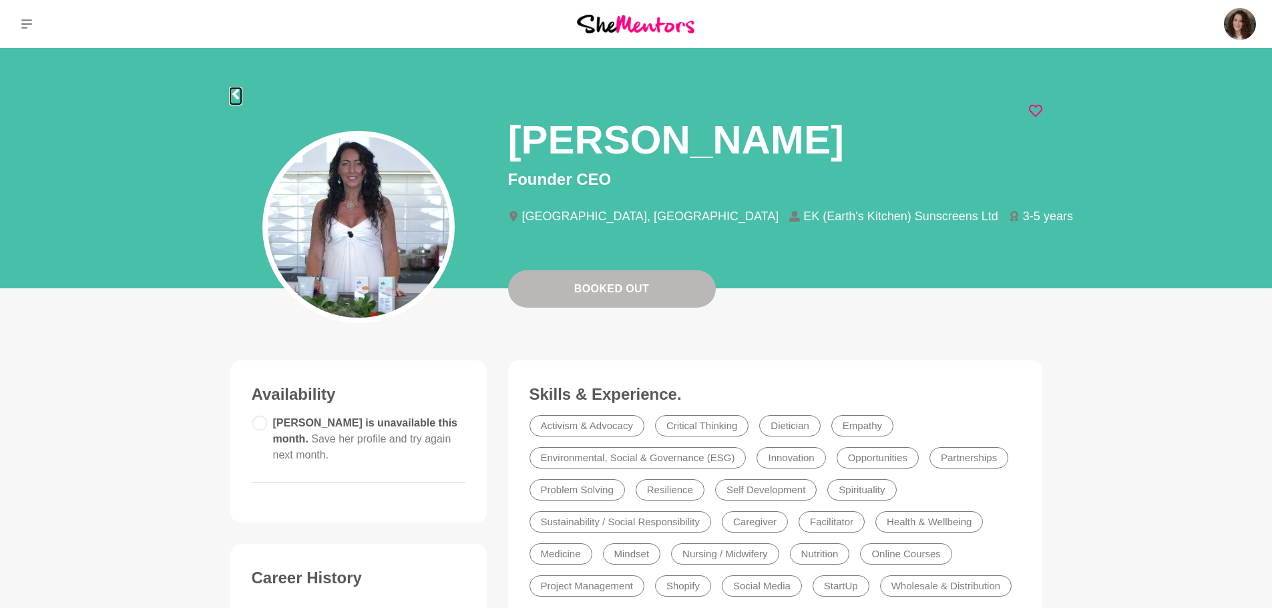
click at [234, 94] on icon at bounding box center [235, 94] width 7 height 11
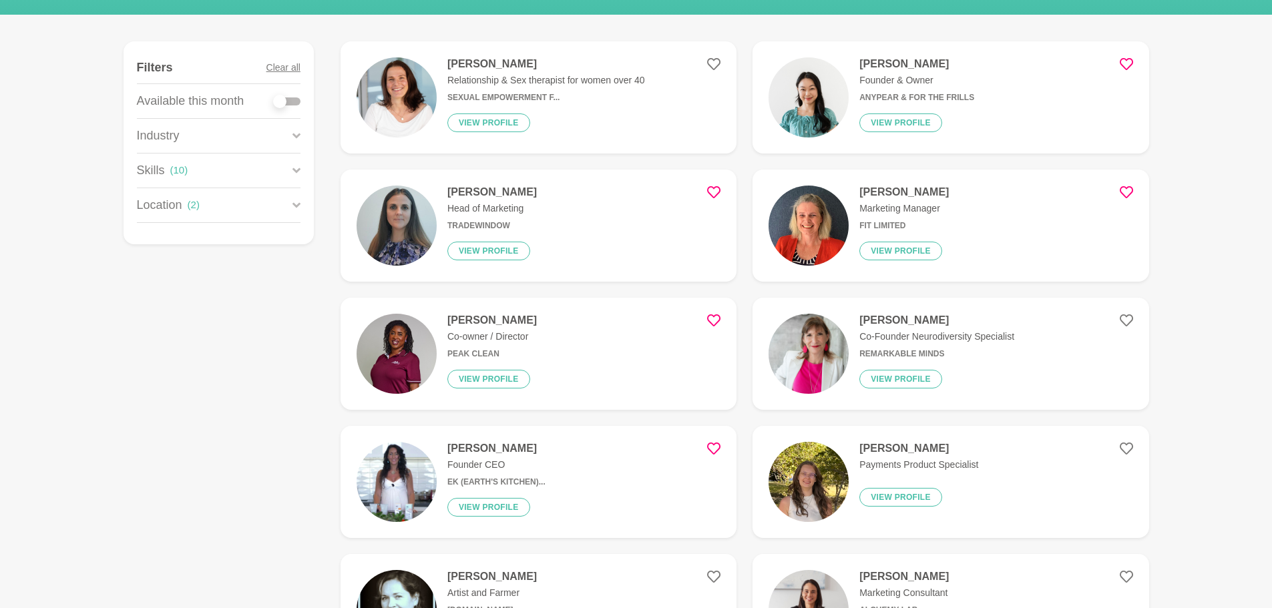
scroll to position [267, 0]
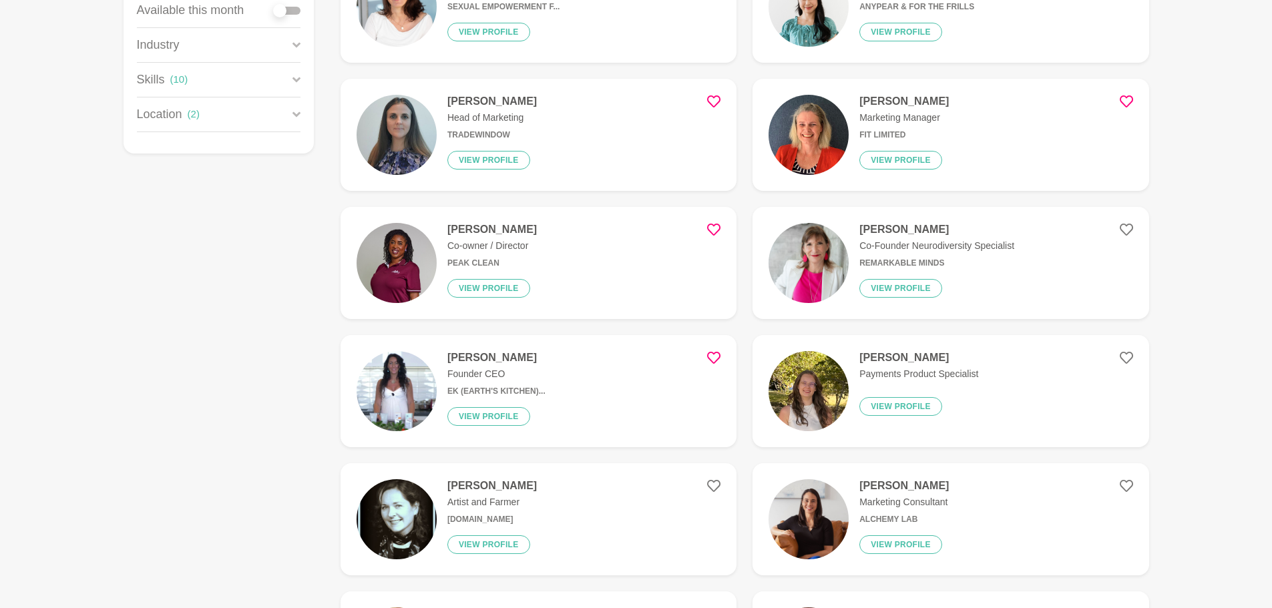
click at [885, 412] on button "View profile" at bounding box center [901, 406] width 83 height 19
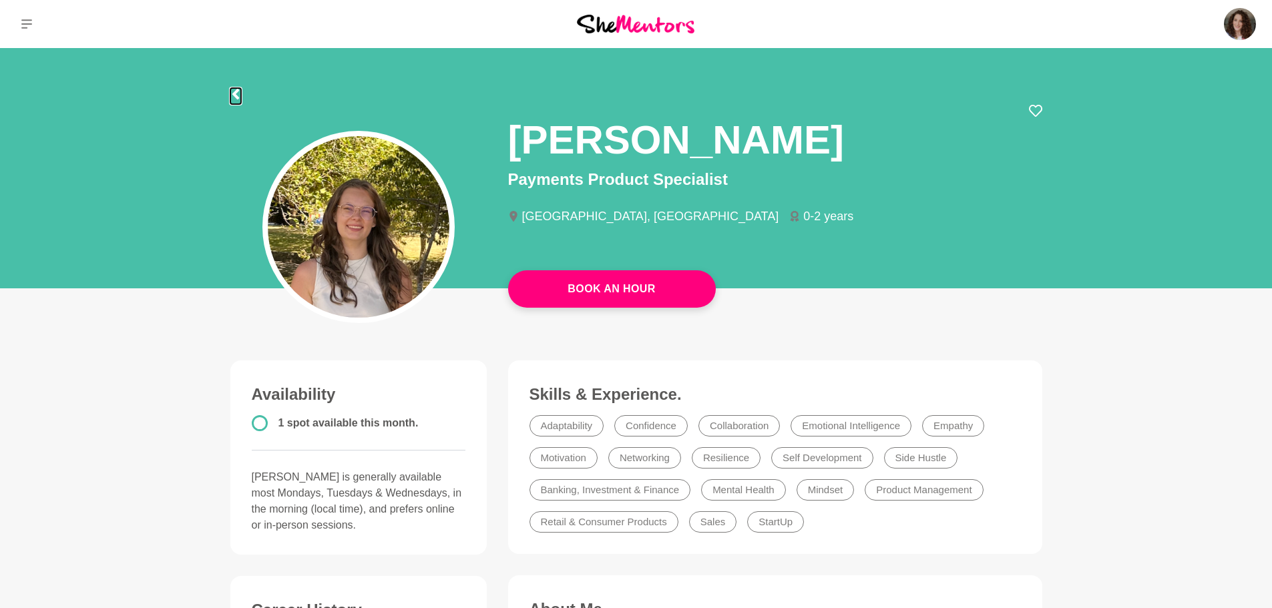
click at [236, 96] on icon at bounding box center [235, 94] width 7 height 11
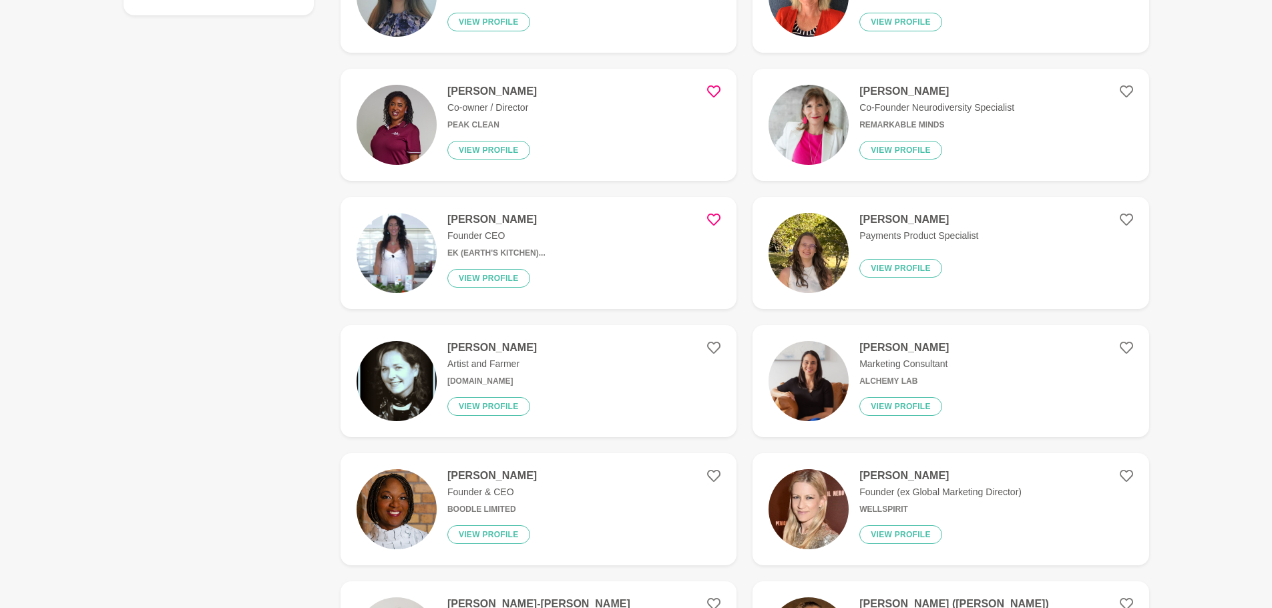
scroll to position [401, 0]
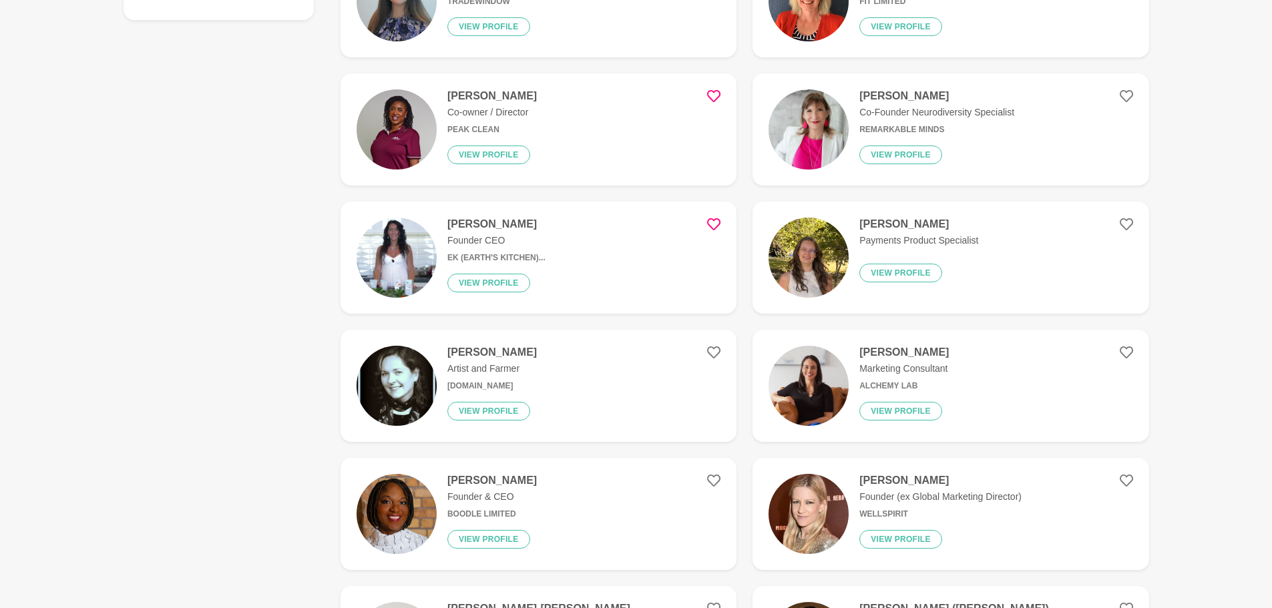
click at [507, 407] on button "View profile" at bounding box center [488, 411] width 83 height 19
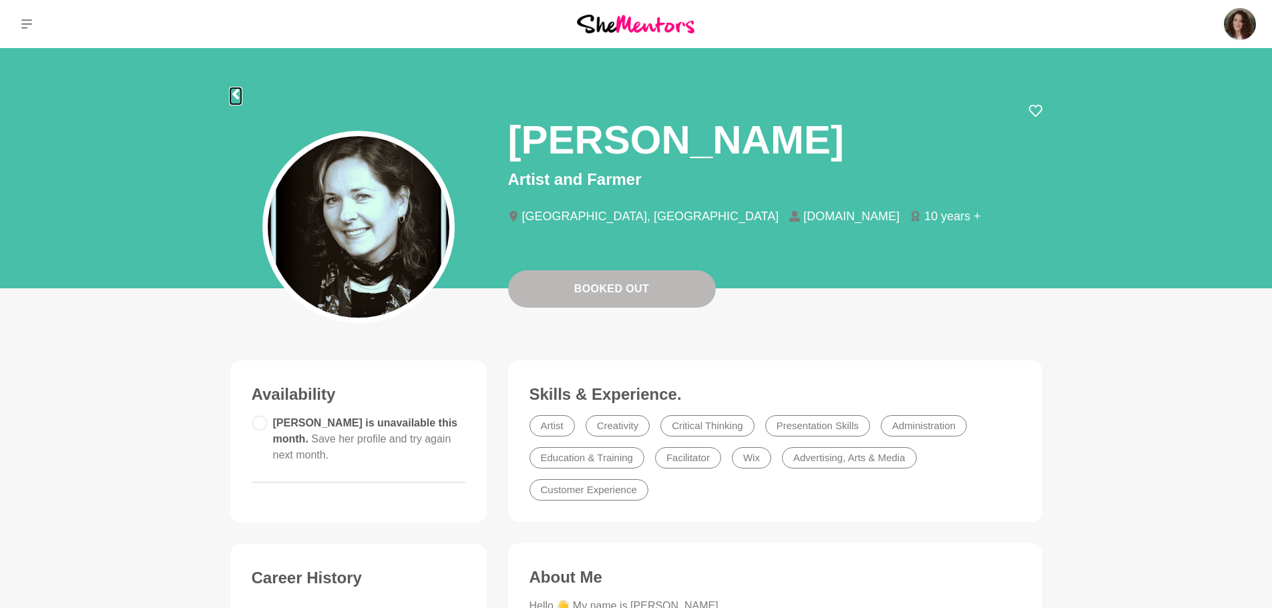
click at [234, 94] on icon at bounding box center [235, 94] width 7 height 11
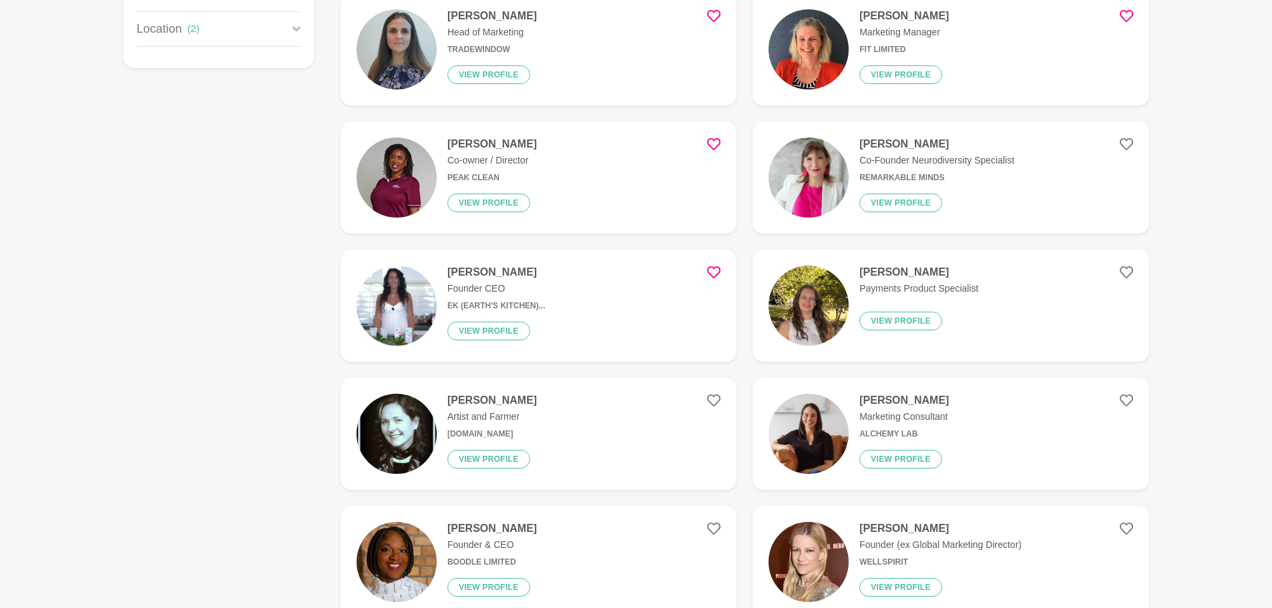
scroll to position [401, 0]
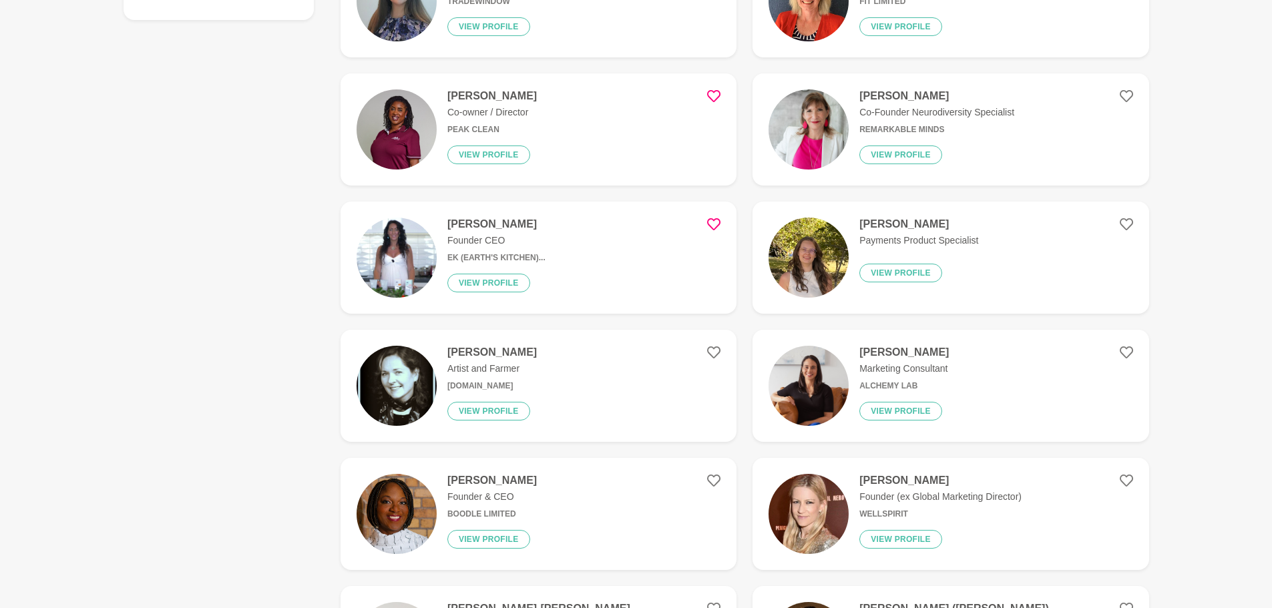
click at [895, 416] on button "View profile" at bounding box center [901, 411] width 83 height 19
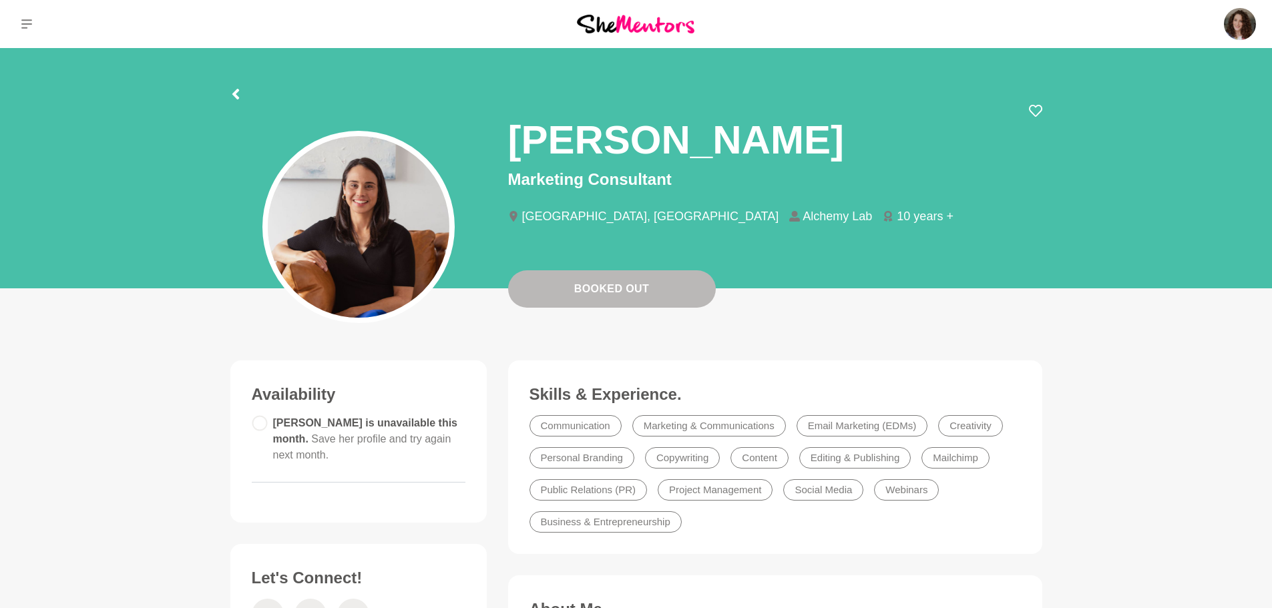
click at [1033, 110] on icon at bounding box center [1035, 110] width 13 height 13
click at [238, 92] on icon at bounding box center [235, 94] width 7 height 11
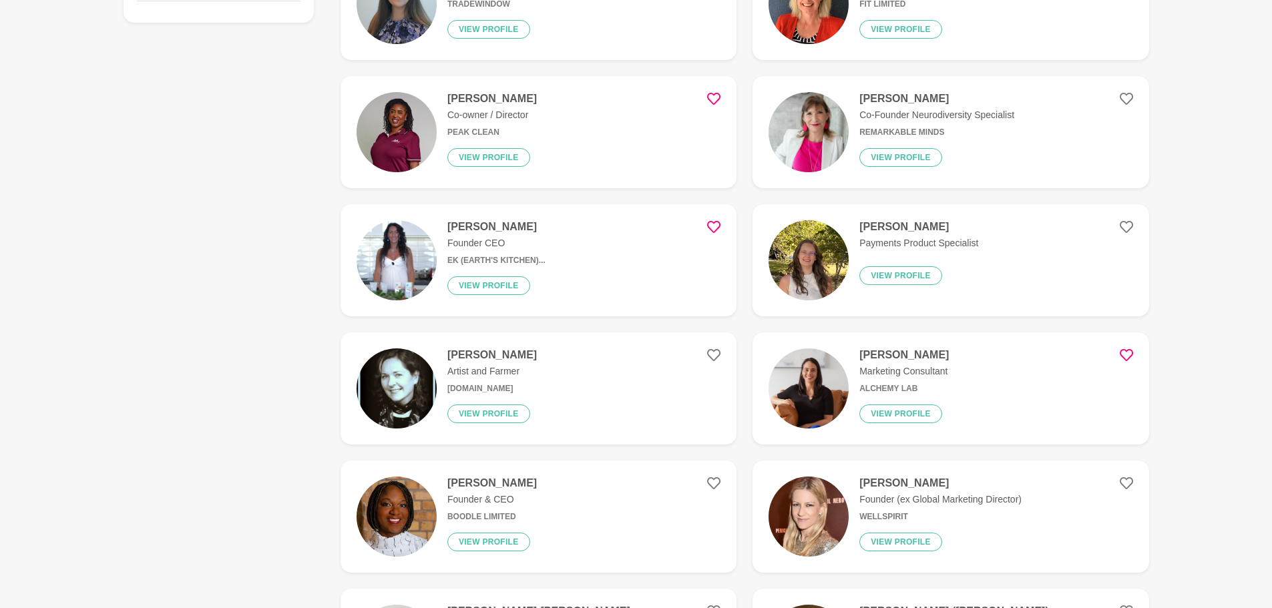
scroll to position [468, 0]
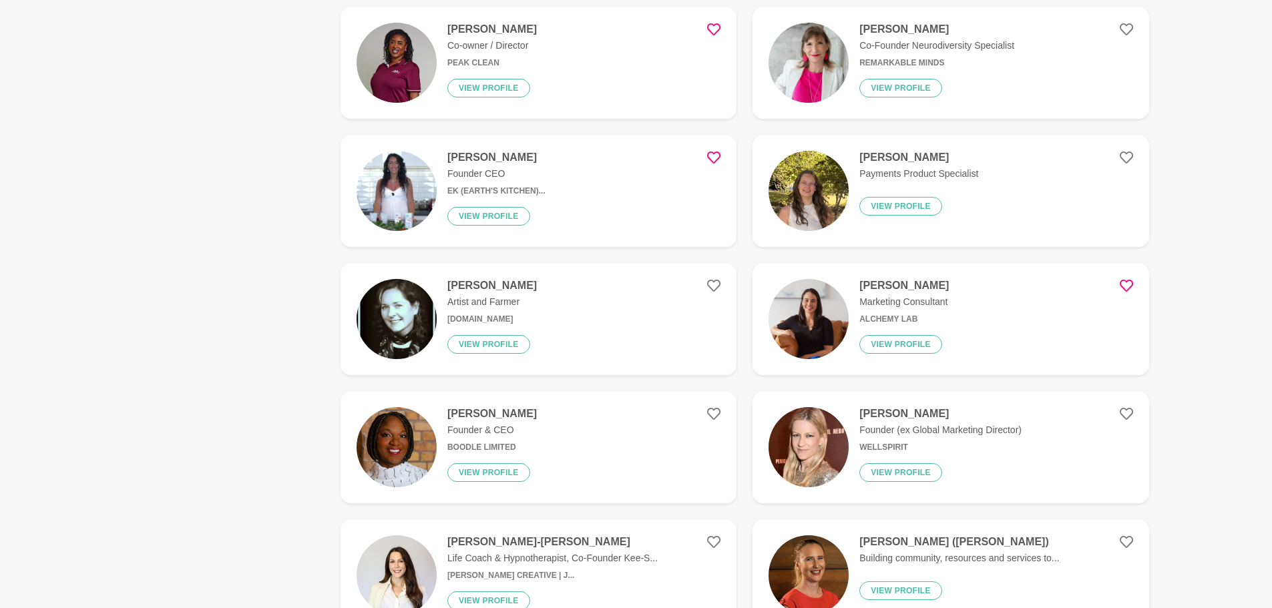
click at [498, 474] on button "View profile" at bounding box center [488, 473] width 83 height 19
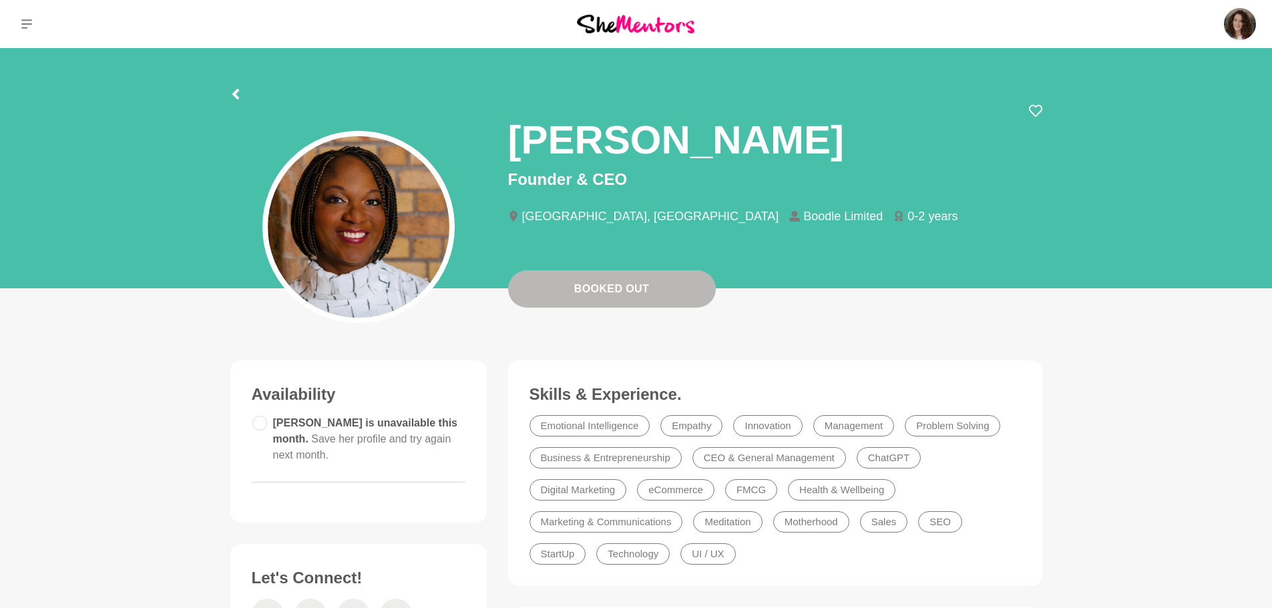
click at [1035, 111] on icon at bounding box center [1035, 110] width 13 height 13
click at [236, 98] on icon at bounding box center [235, 94] width 7 height 11
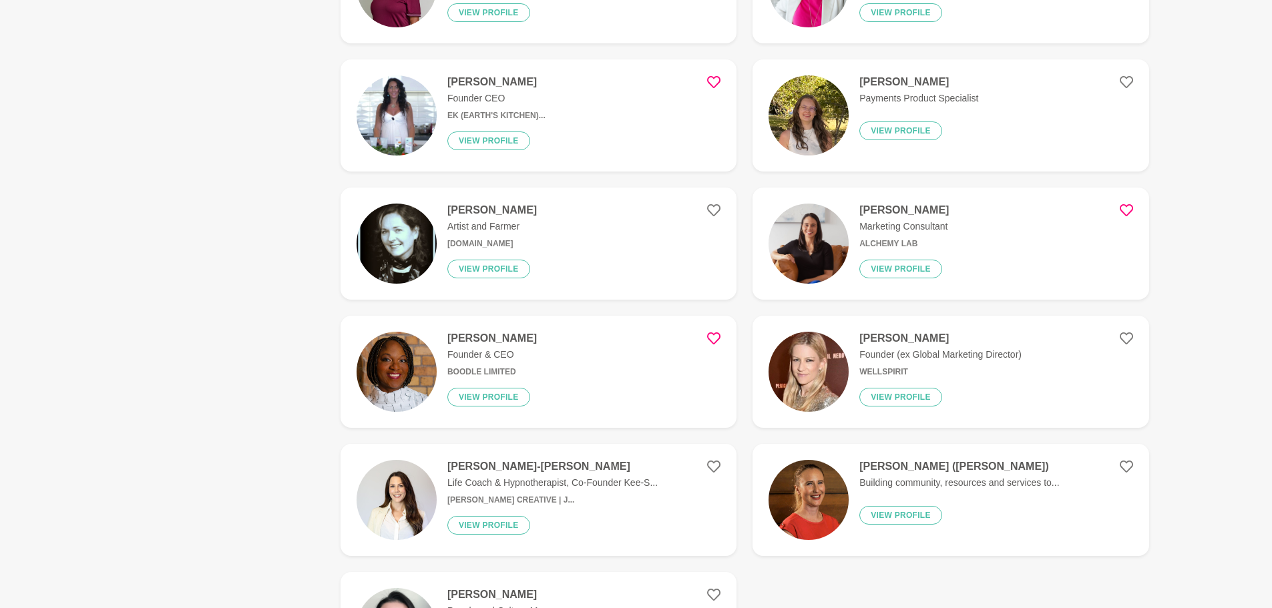
scroll to position [601, 0]
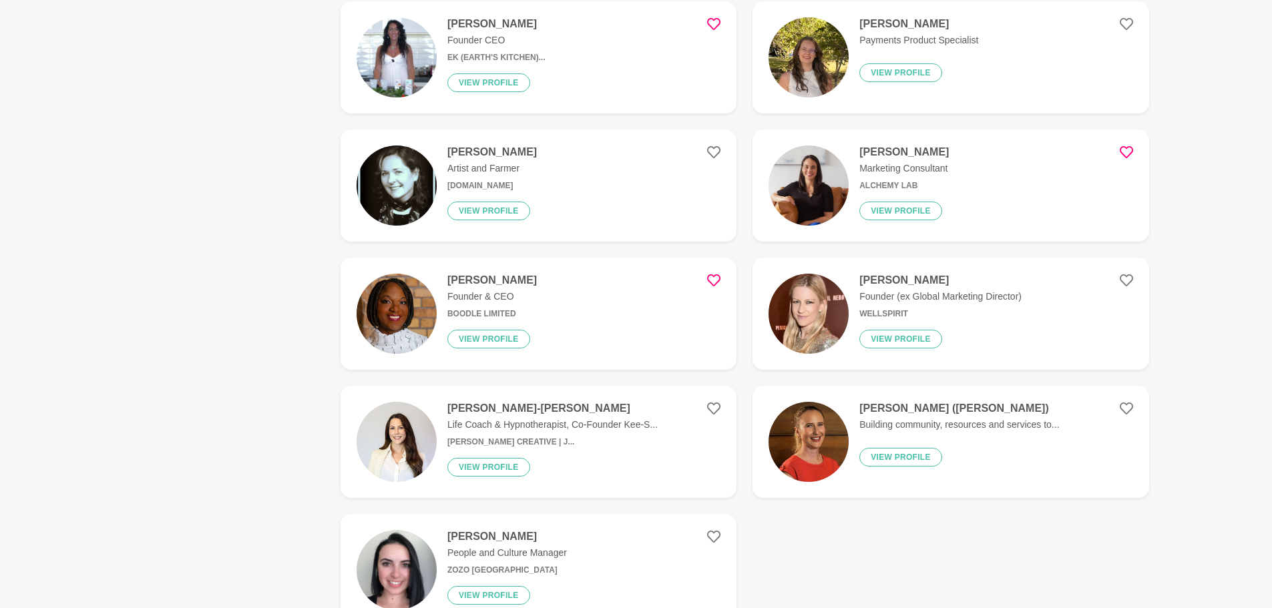
click at [908, 342] on button "View profile" at bounding box center [901, 339] width 83 height 19
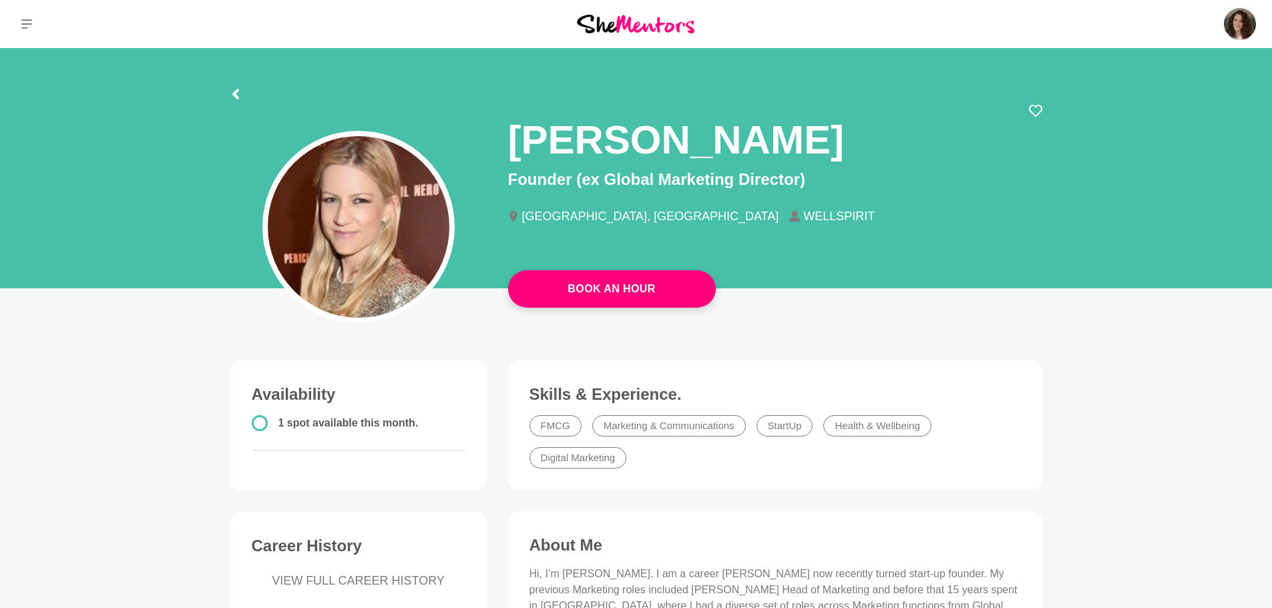
click at [1036, 114] on icon at bounding box center [1035, 110] width 13 height 13
click at [236, 94] on icon at bounding box center [235, 94] width 11 height 11
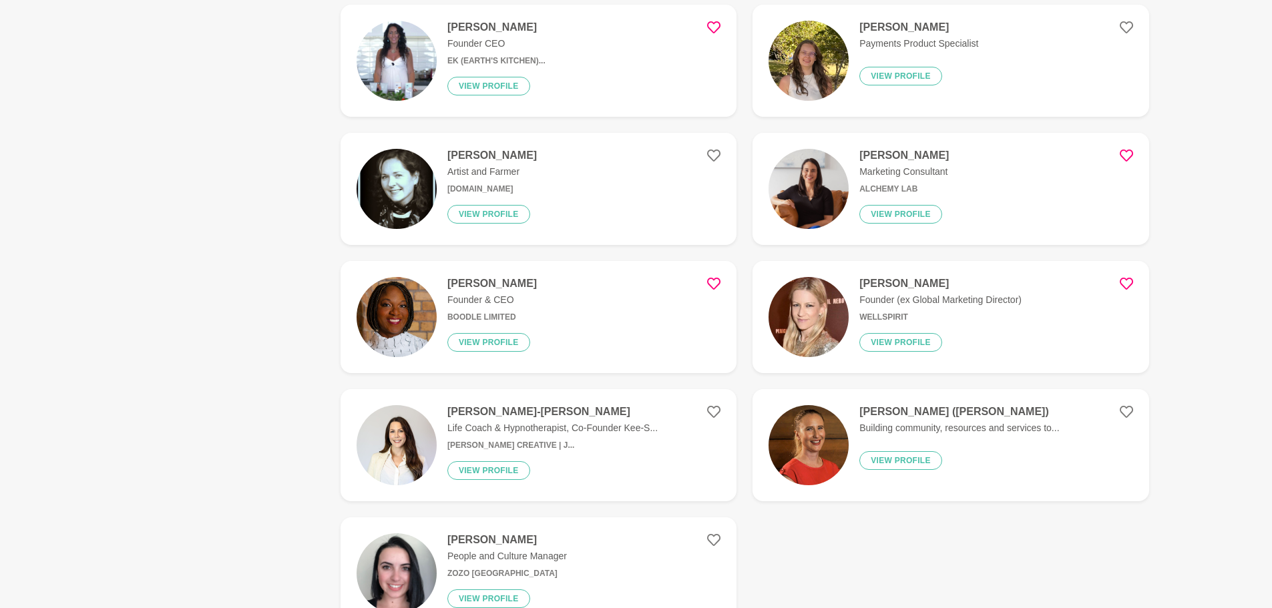
scroll to position [801, 0]
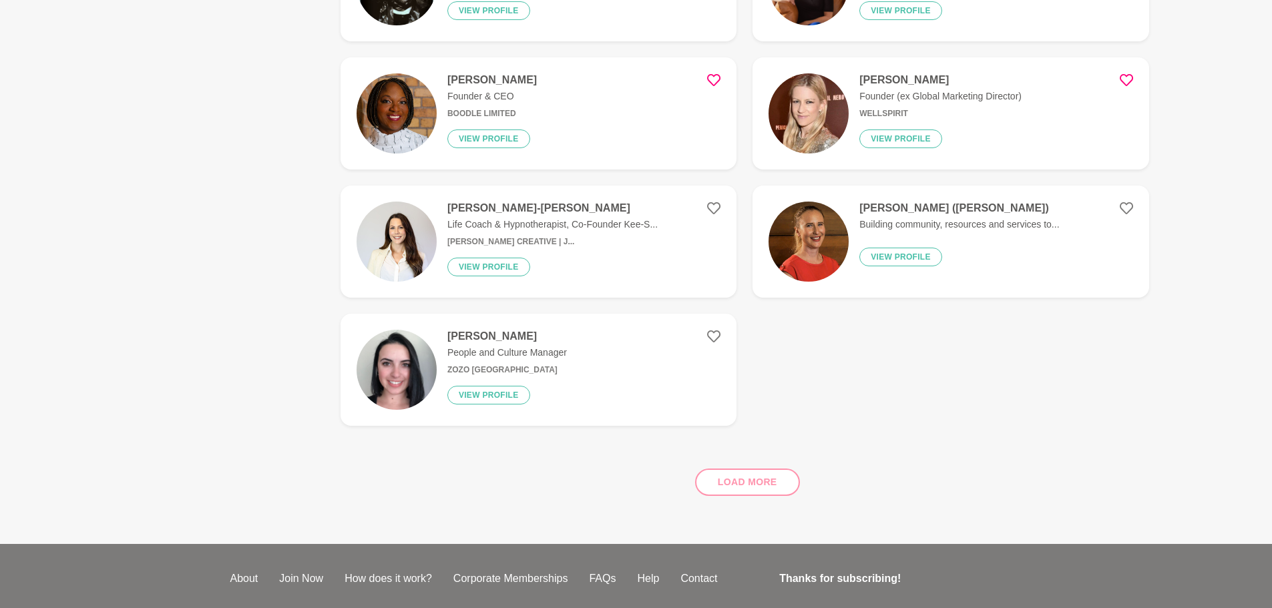
click at [504, 262] on button "View profile" at bounding box center [488, 267] width 83 height 19
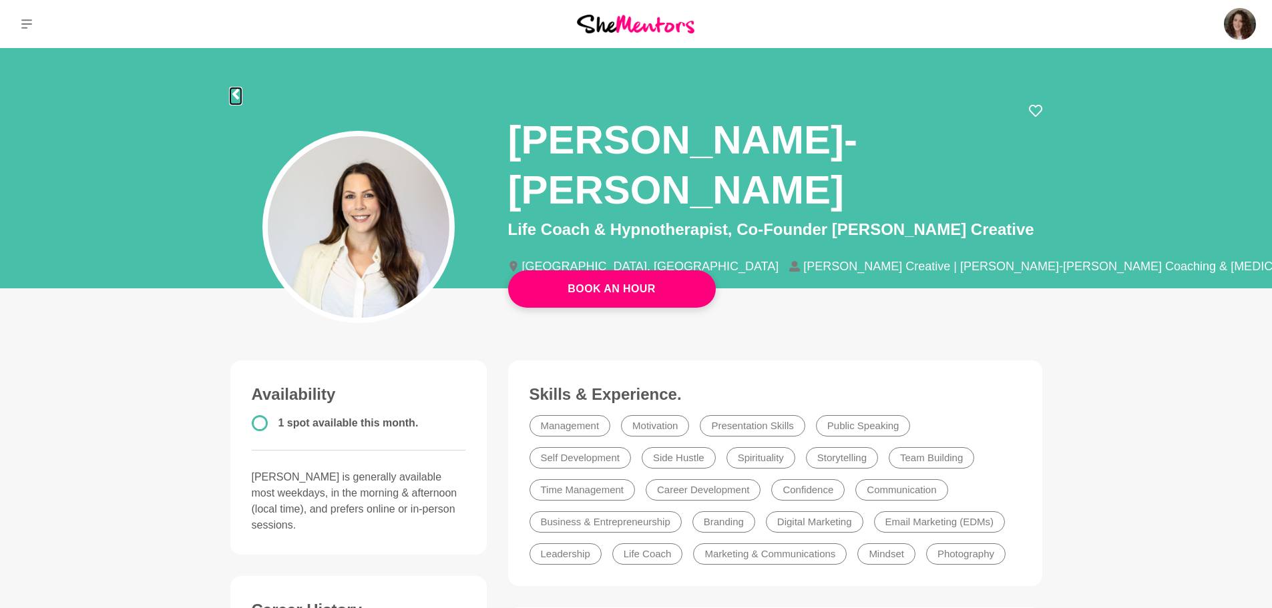
click at [236, 94] on icon at bounding box center [235, 94] width 7 height 11
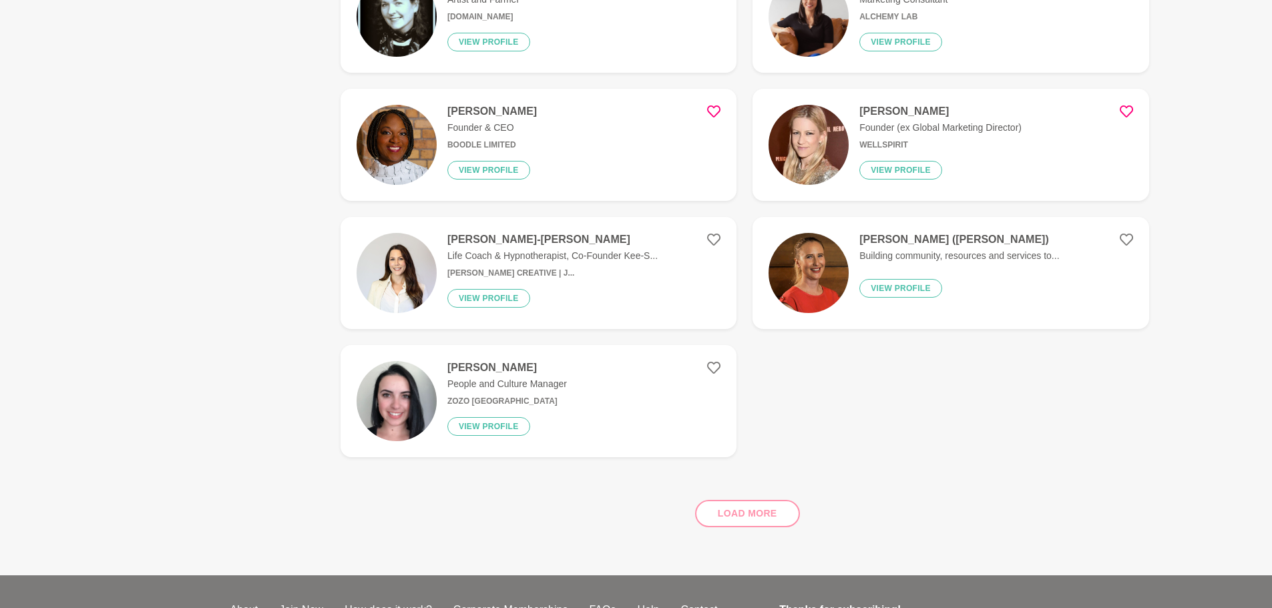
scroll to position [868, 0]
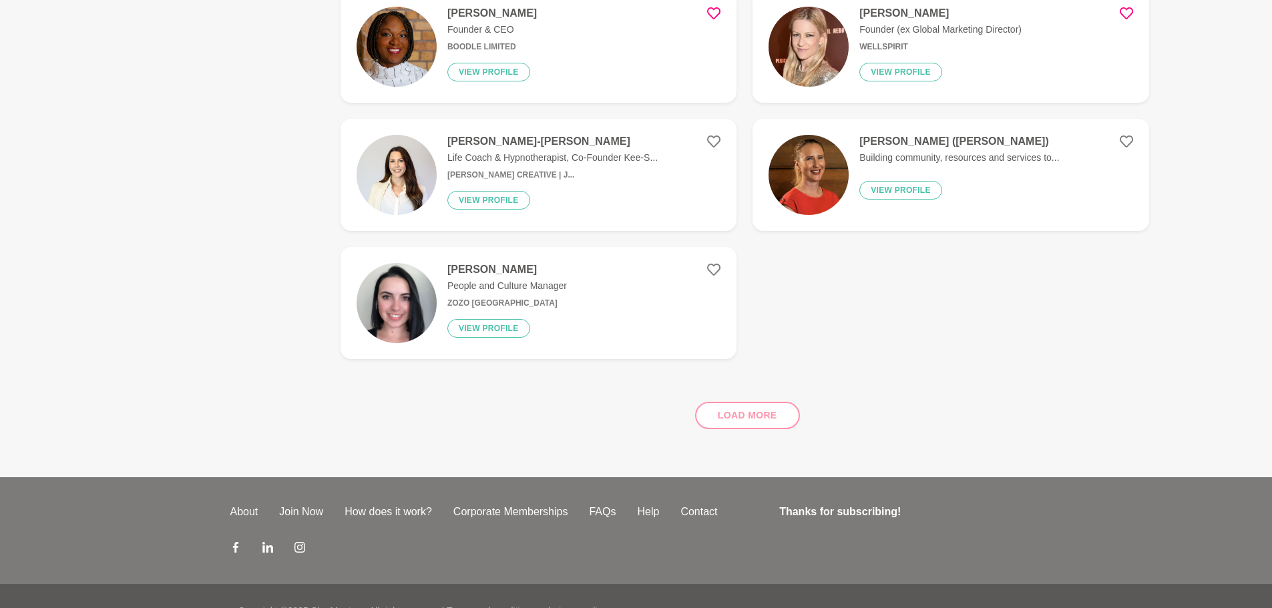
click at [494, 329] on button "View profile" at bounding box center [488, 328] width 83 height 19
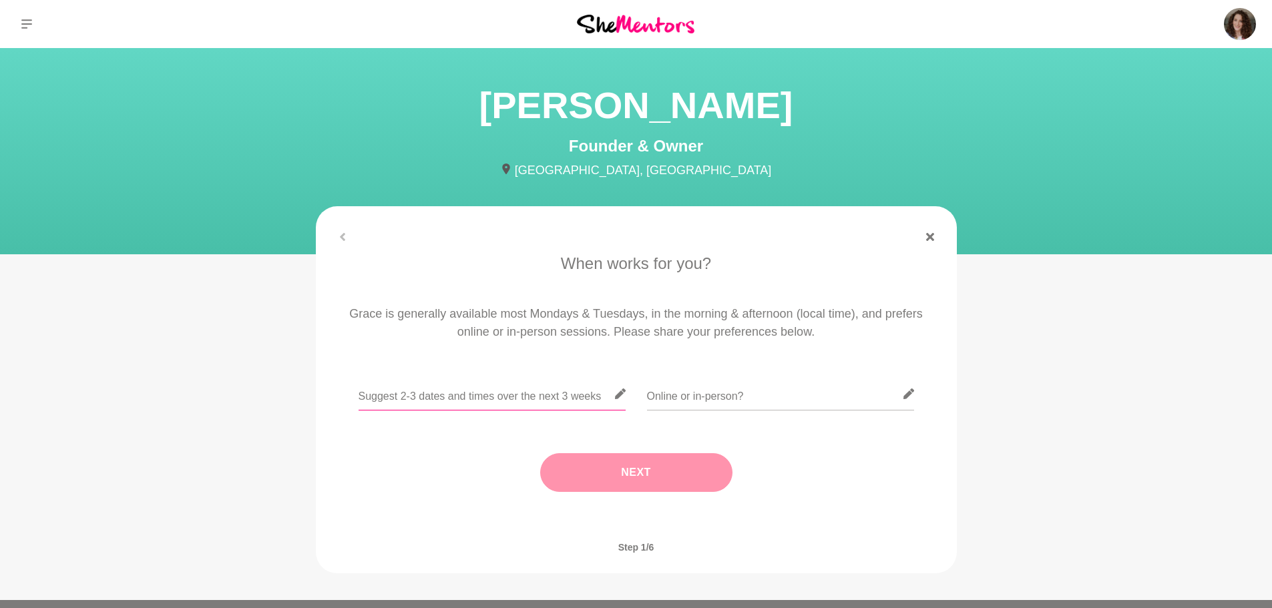
click at [576, 395] on input "text" at bounding box center [492, 394] width 267 height 33
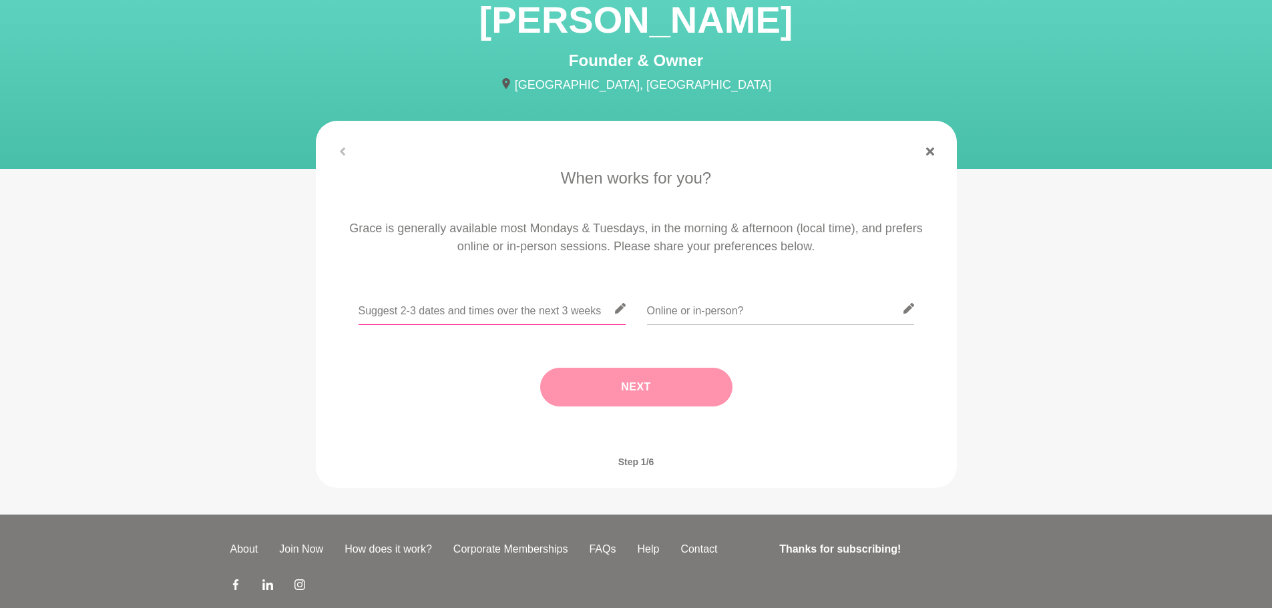
scroll to position [152, 0]
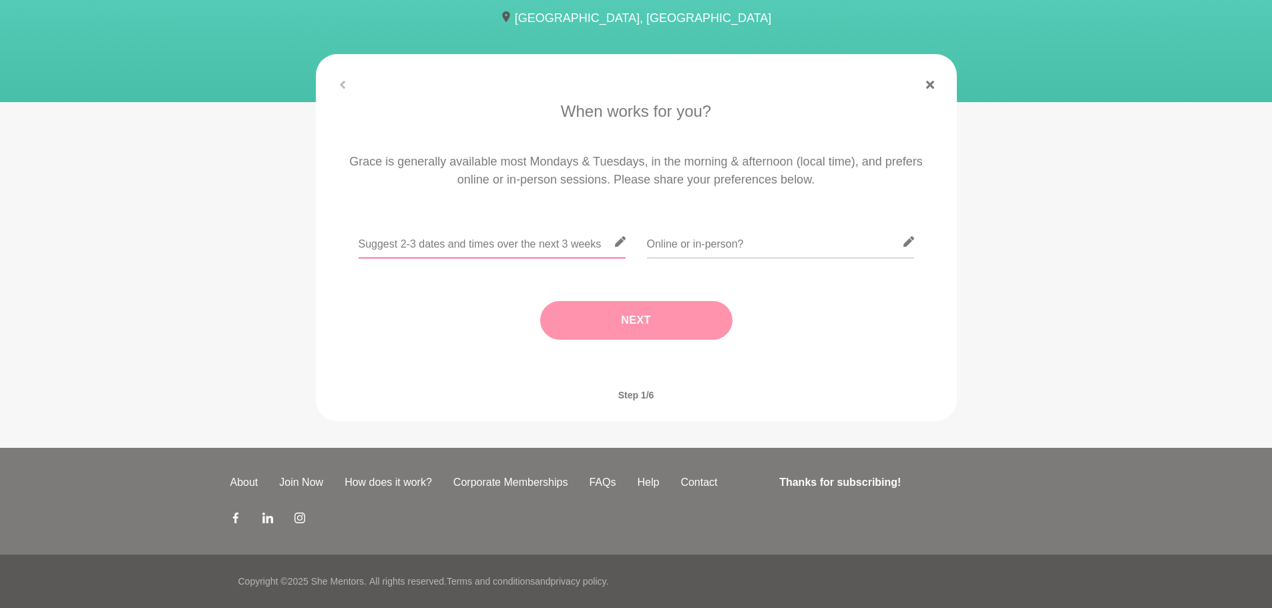
click at [488, 248] on input "text" at bounding box center [492, 242] width 267 height 33
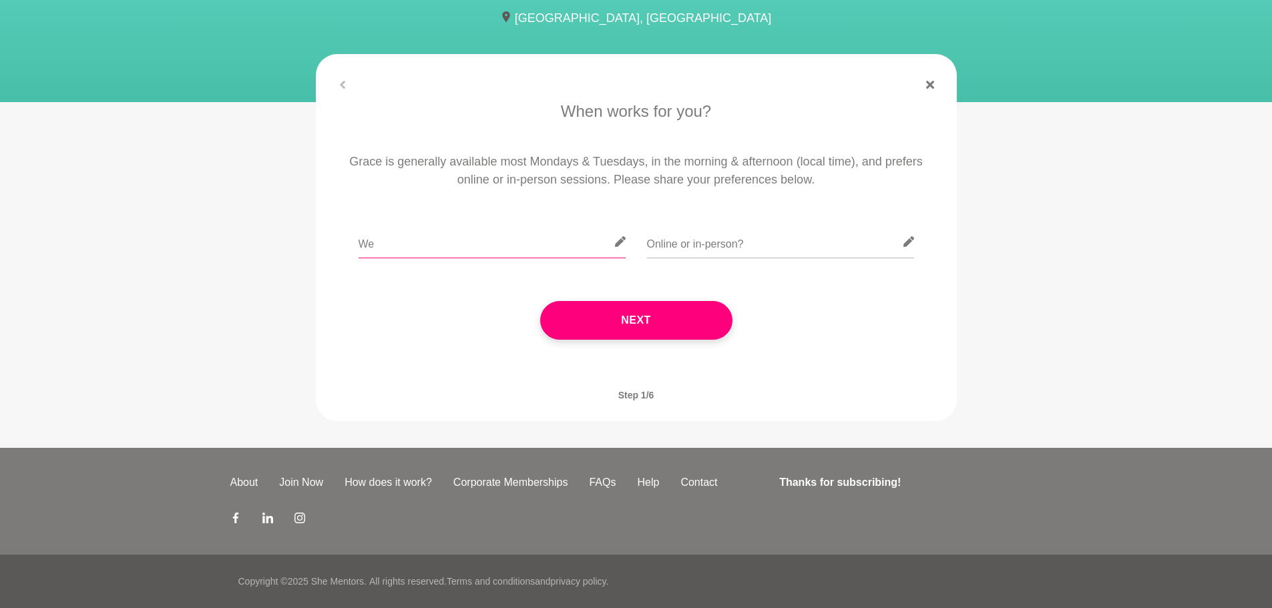
type input "W"
type input "Can be flexible round your schedule! Weds [DATE], or [DATE] both work, or more …"
click at [675, 236] on input "text" at bounding box center [780, 242] width 267 height 33
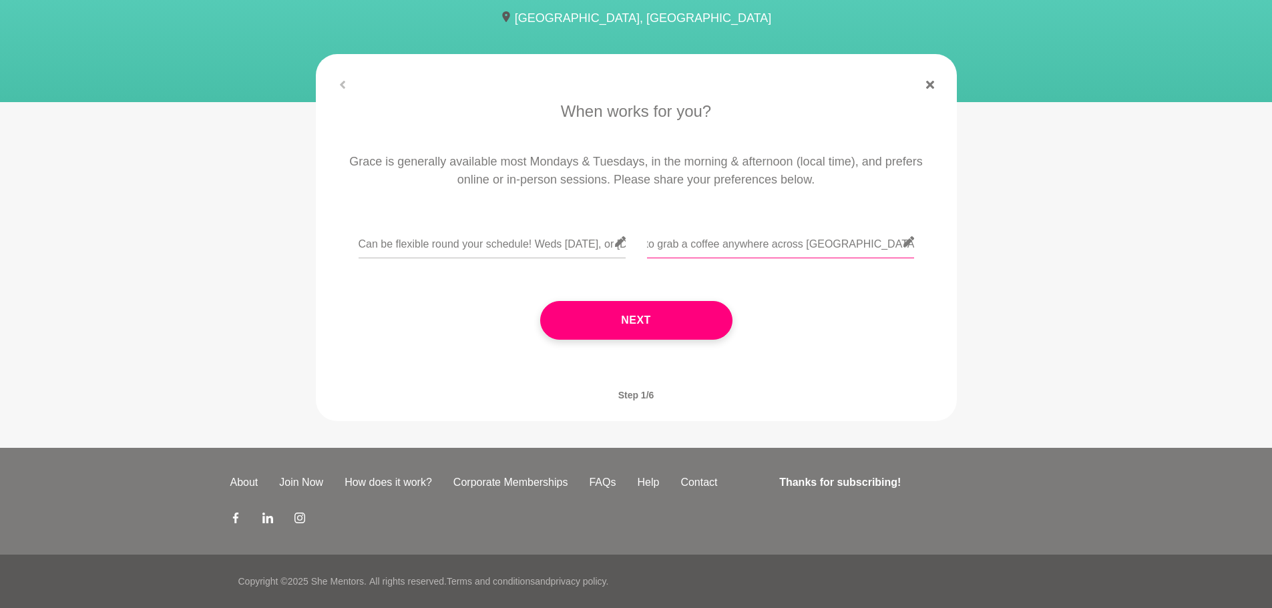
type input "I live on the [GEOGRAPHIC_DATA] - happy to grab a coffee anywhere across [GEOGR…"
click at [655, 328] on button "Next" at bounding box center [636, 320] width 192 height 39
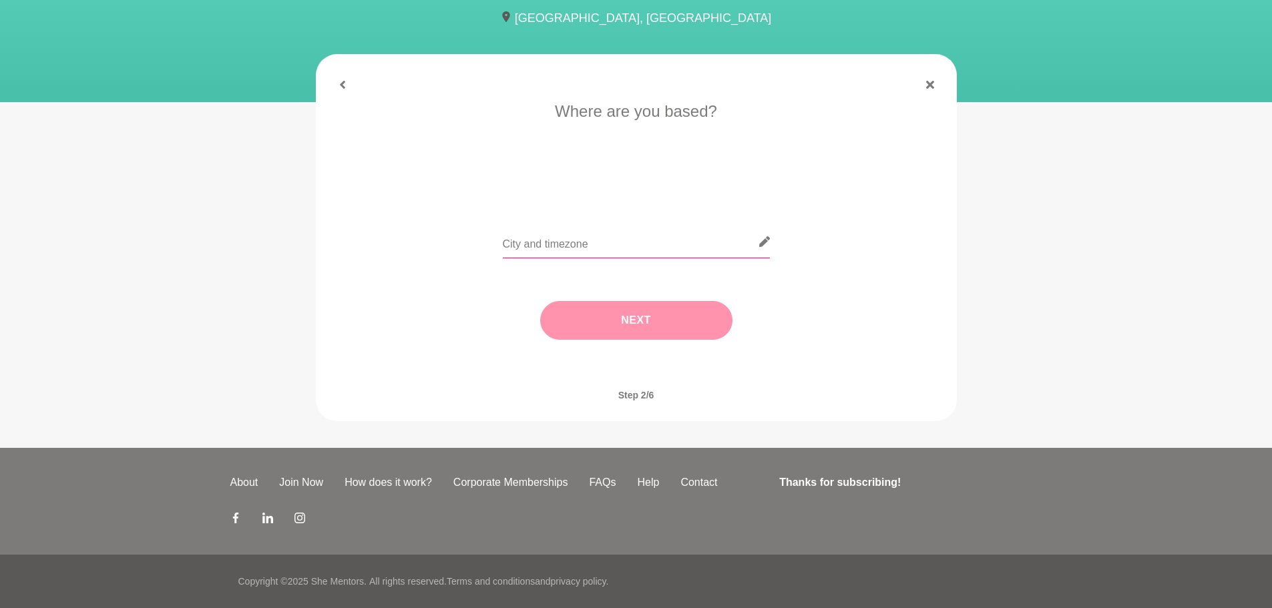
click at [562, 246] on input "text" at bounding box center [636, 242] width 267 height 33
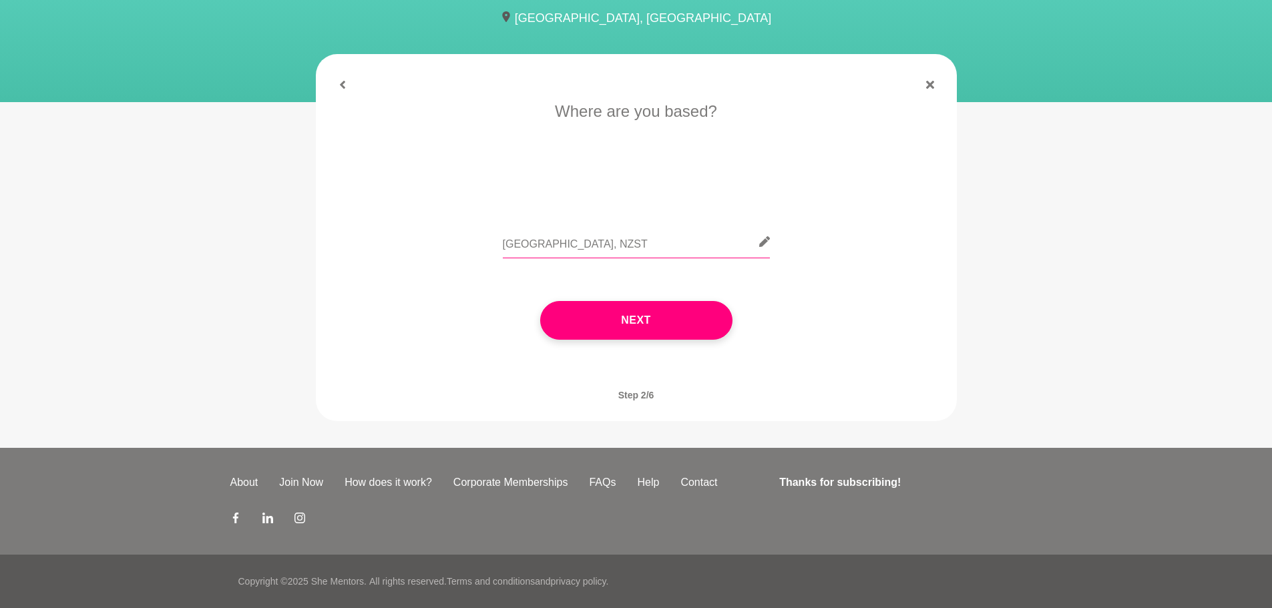
type input "Auckland, NZST"
click at [623, 319] on button "Next" at bounding box center [636, 320] width 192 height 39
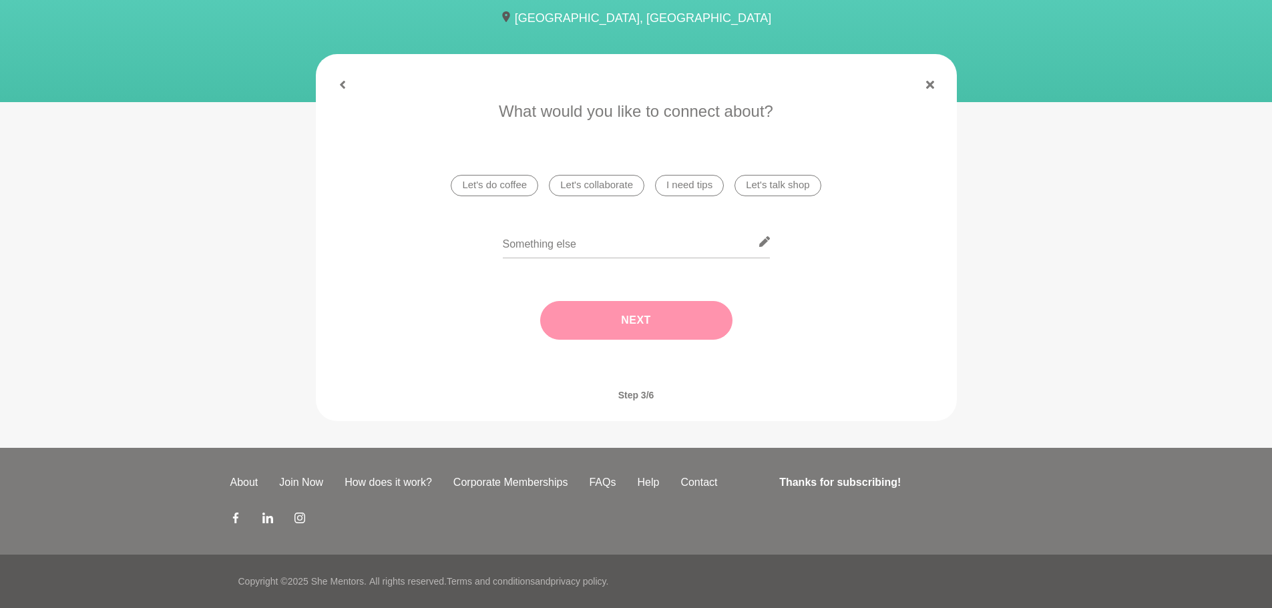
click at [689, 188] on li "I need tips" at bounding box center [689, 185] width 69 height 21
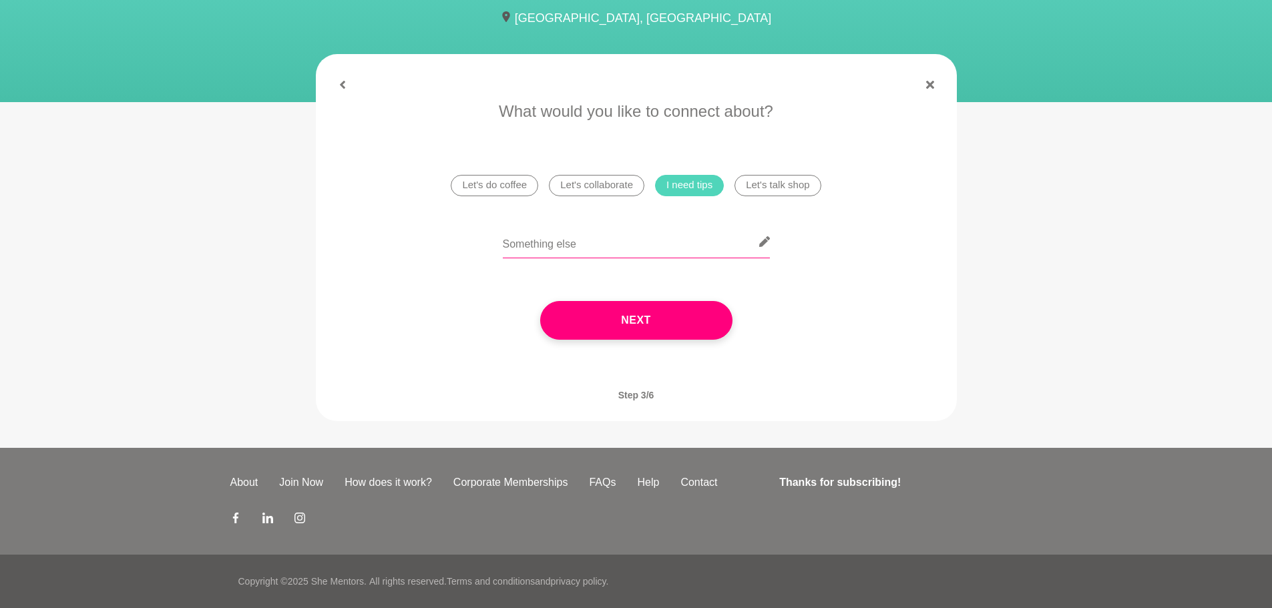
click at [639, 250] on input "text" at bounding box center [636, 242] width 267 height 33
type input "I am developing a small relocation business, so all my clients are overseas - I…"
click at [656, 326] on button "Next" at bounding box center [636, 320] width 192 height 39
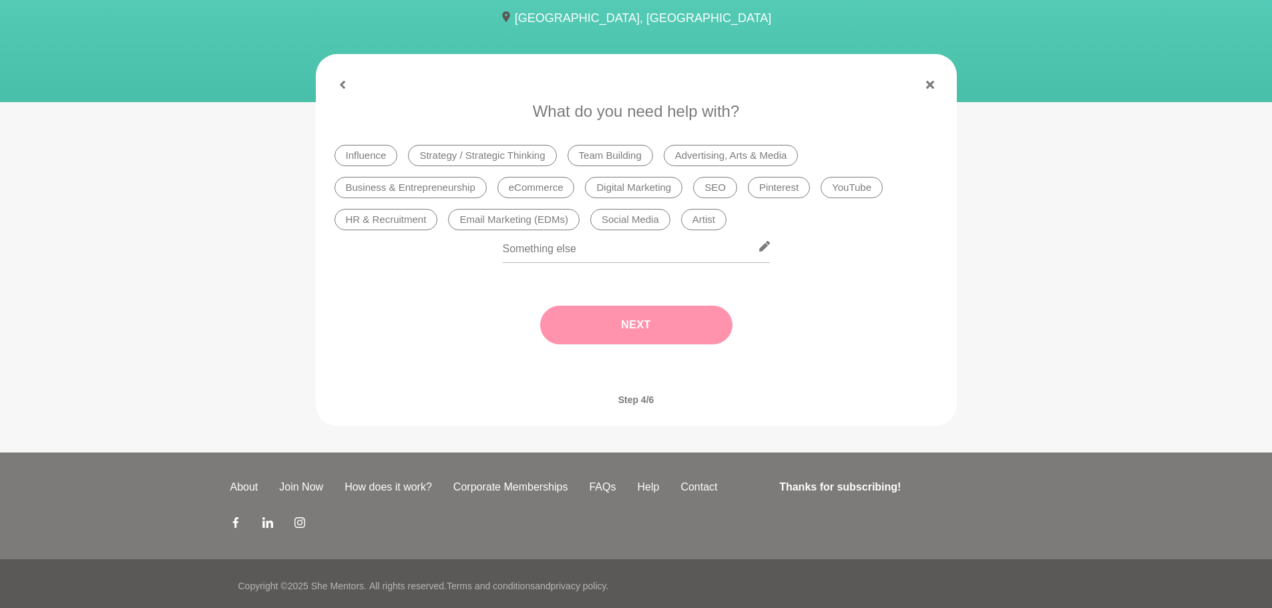
scroll to position [0, 0]
click at [554, 190] on li "eCommerce" at bounding box center [536, 187] width 77 height 21
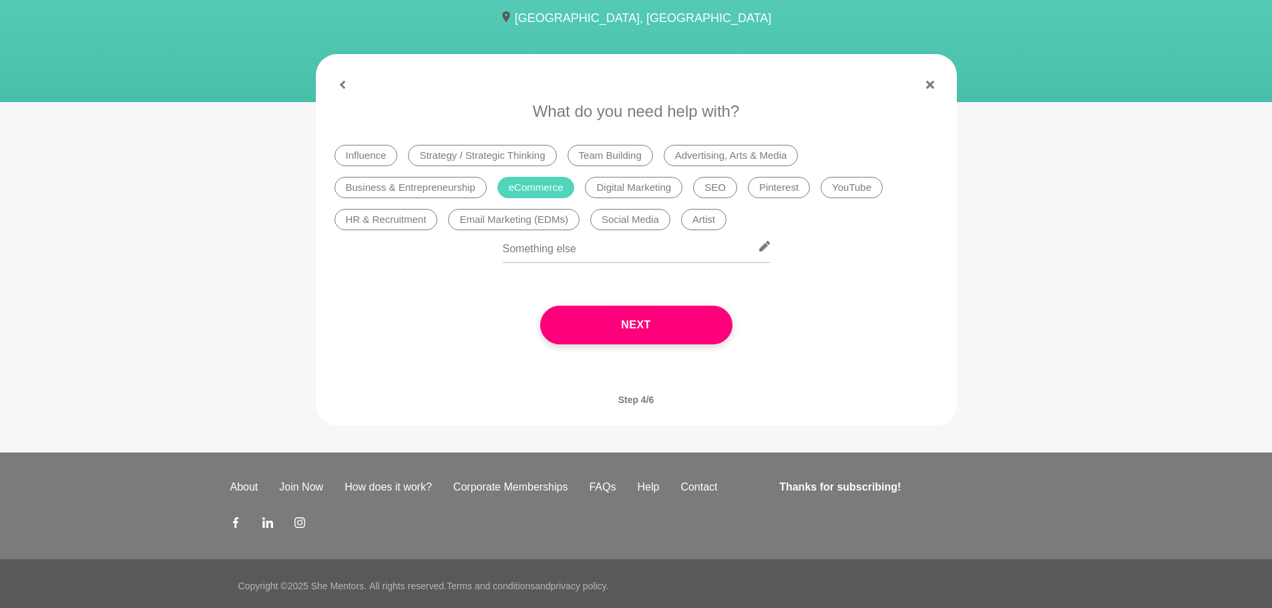
click at [634, 194] on li "Digital Marketing" at bounding box center [634, 187] width 98 height 21
click at [699, 188] on li "SEO" at bounding box center [715, 187] width 44 height 21
click at [452, 190] on li "Business & Entrepreneurship" at bounding box center [411, 187] width 152 height 21
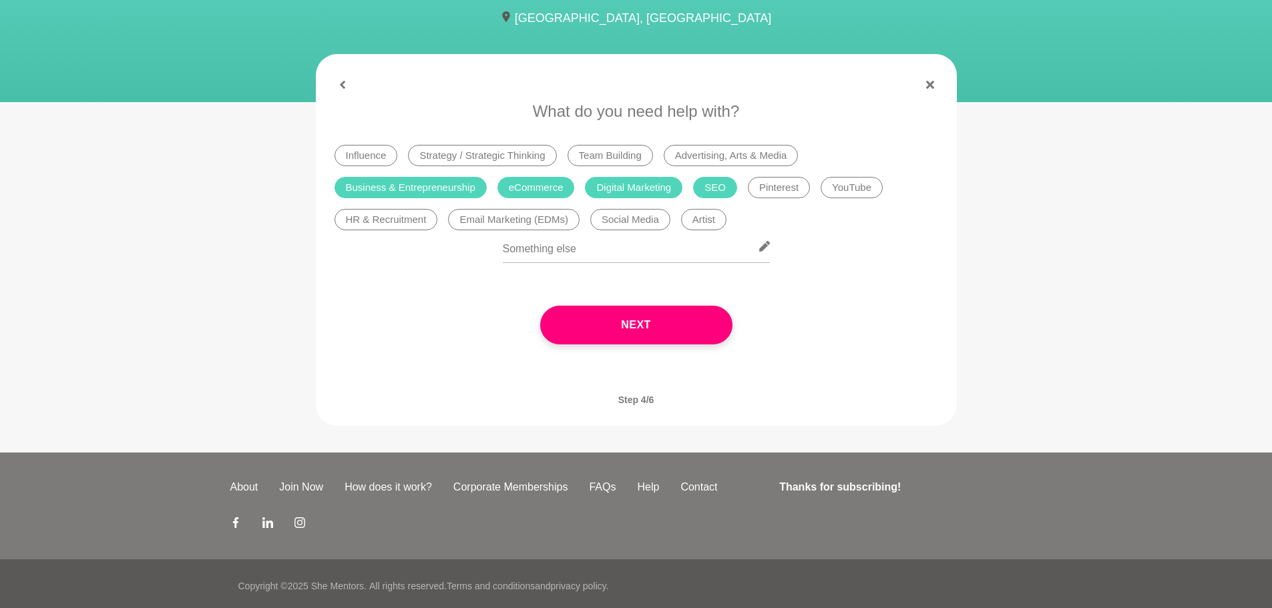
click at [777, 191] on li "Pinterest" at bounding box center [779, 187] width 62 height 21
click at [861, 192] on li "YouTube" at bounding box center [852, 187] width 62 height 21
click at [632, 225] on li "Social Media" at bounding box center [630, 219] width 80 height 21
click at [518, 230] on input "text" at bounding box center [636, 246] width 267 height 33
click at [516, 220] on li "Email Marketing (EDMs)" at bounding box center [514, 219] width 132 height 21
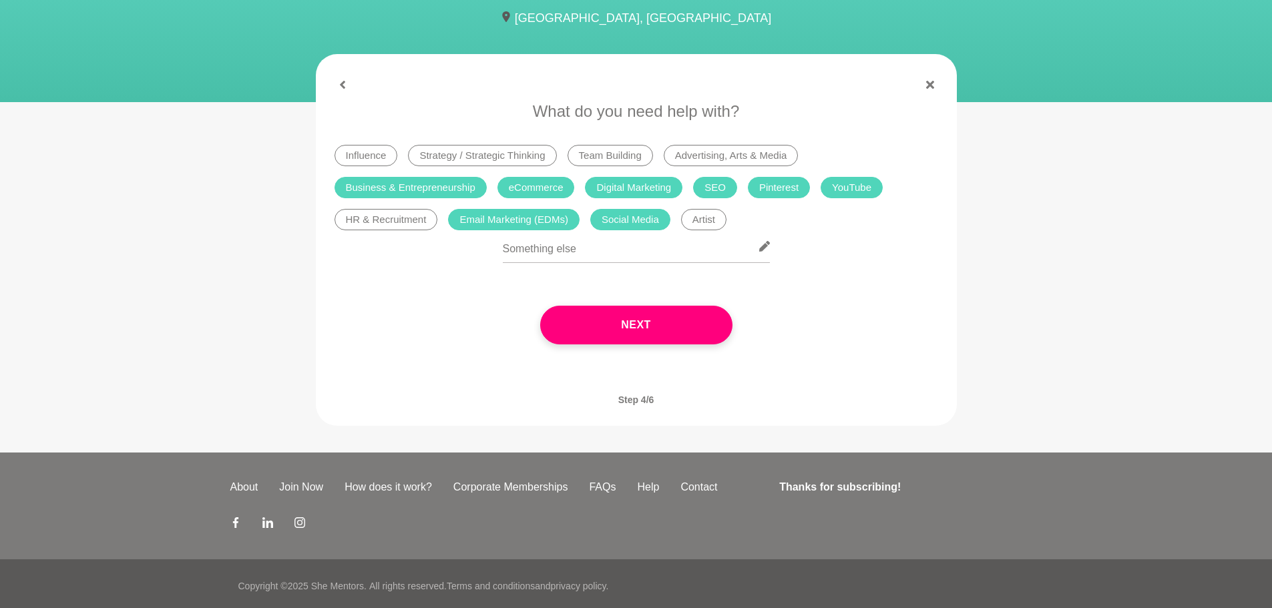
click at [510, 159] on li "Strategy / Strategic Thinking" at bounding box center [482, 155] width 148 height 21
click at [725, 154] on li "Advertising, Arts & Media" at bounding box center [731, 155] width 135 height 21
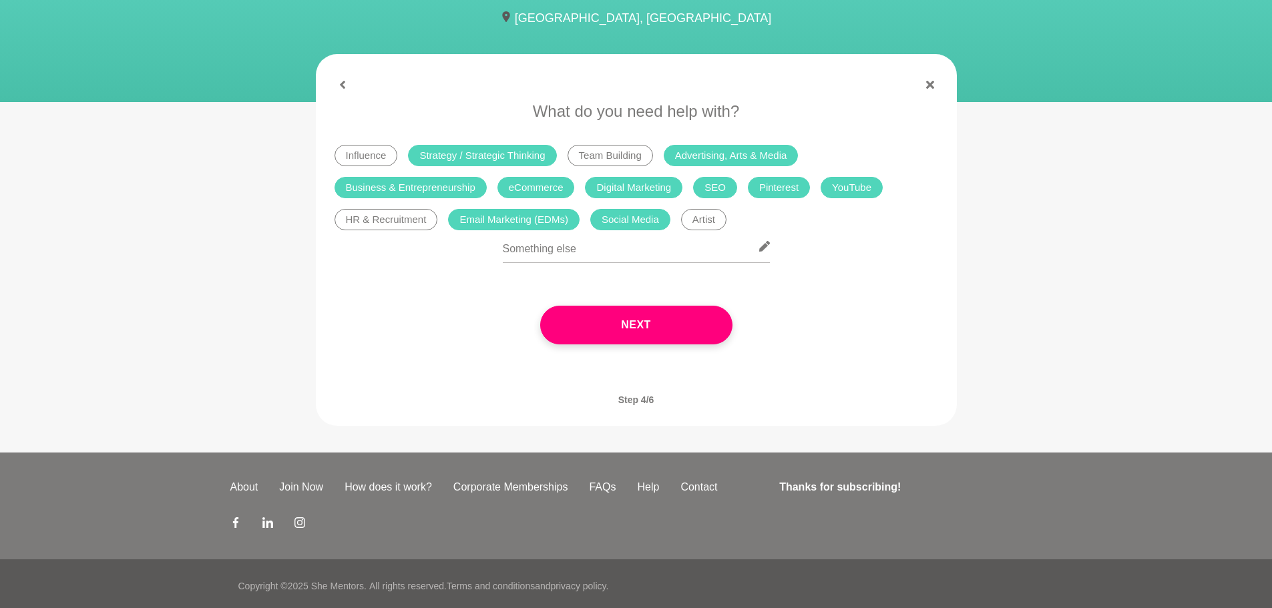
click at [624, 329] on button "Next" at bounding box center [636, 325] width 192 height 39
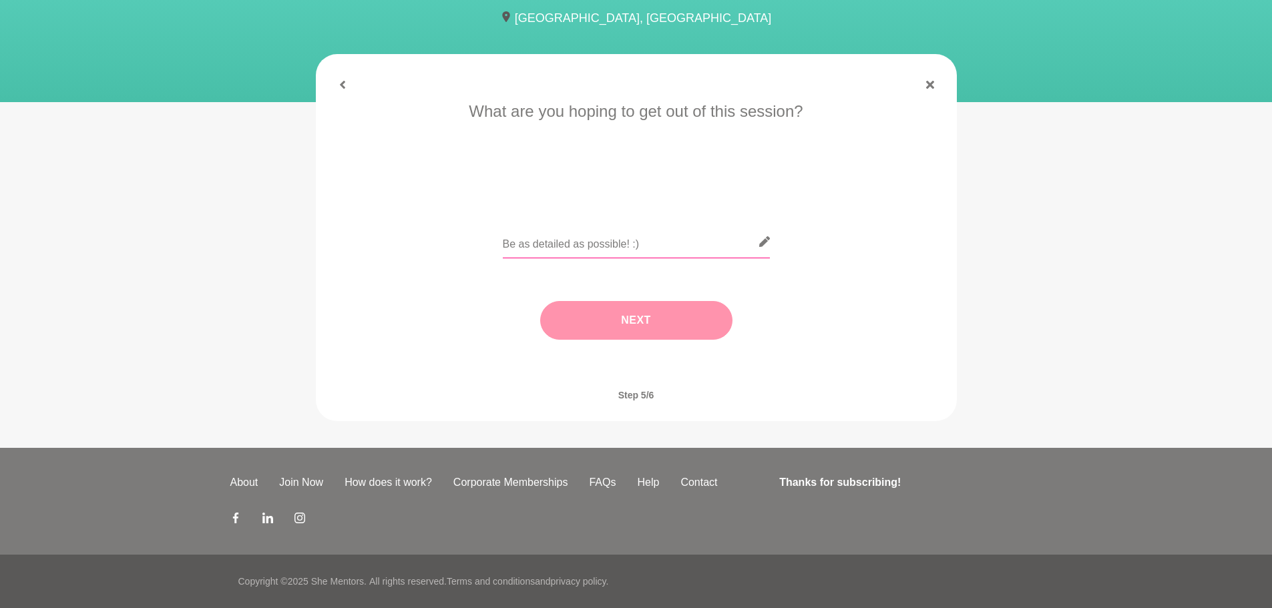
click at [606, 242] on input "text" at bounding box center [636, 242] width 267 height 33
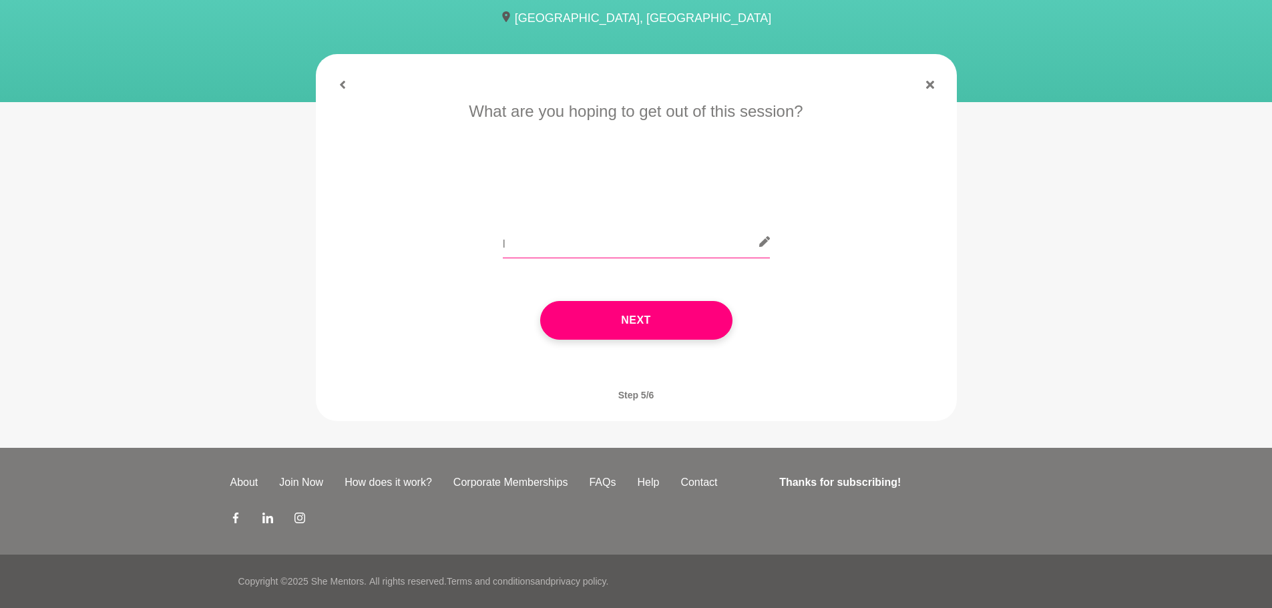
type input "I"
type input "To try and bounce ideas around for marketing and SEO strategy to find my ideal …"
click at [643, 319] on button "Next" at bounding box center [636, 320] width 192 height 39
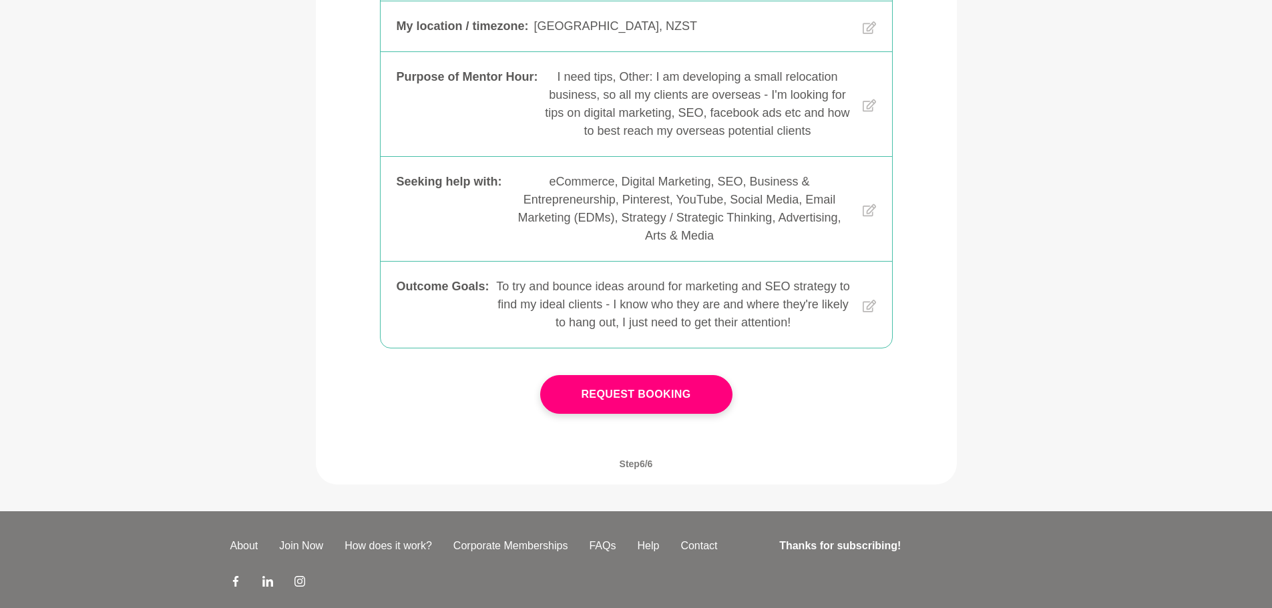
scroll to position [465, 0]
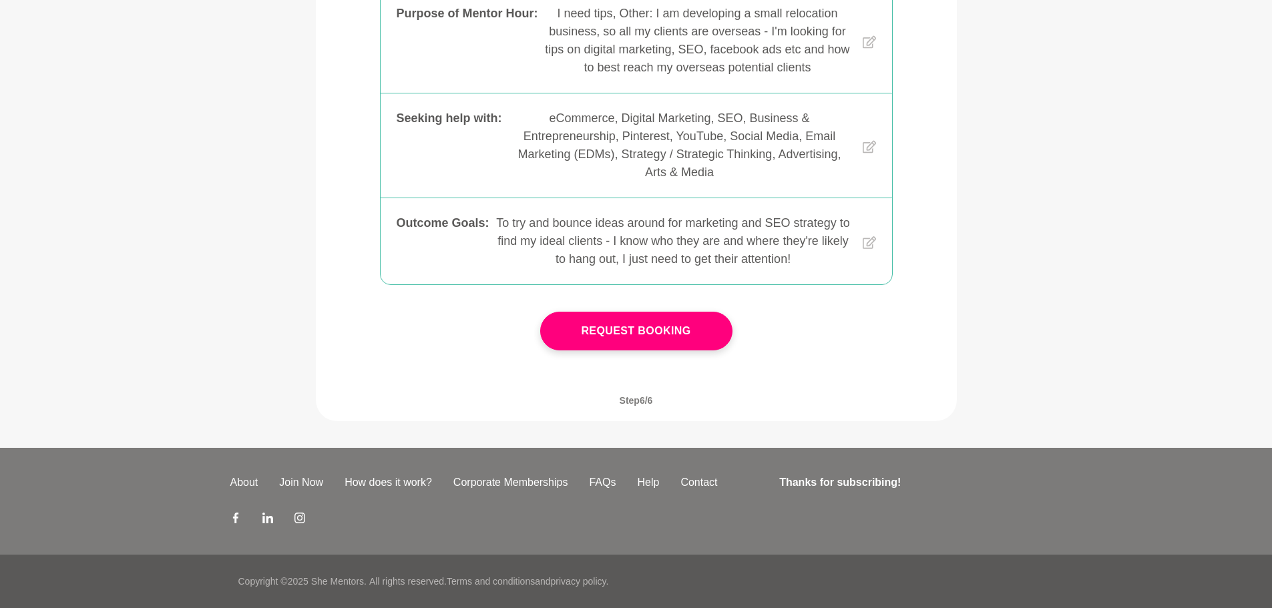
click at [606, 323] on button "Request Booking" at bounding box center [636, 331] width 192 height 39
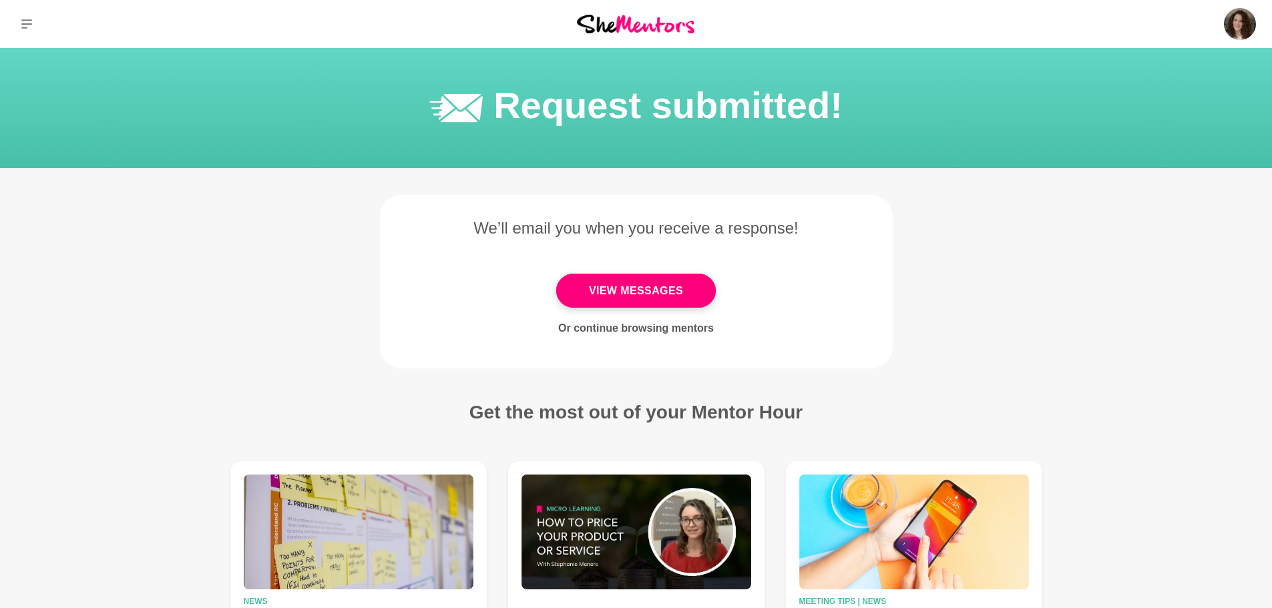
click at [647, 282] on link "View Messages" at bounding box center [636, 291] width 160 height 34
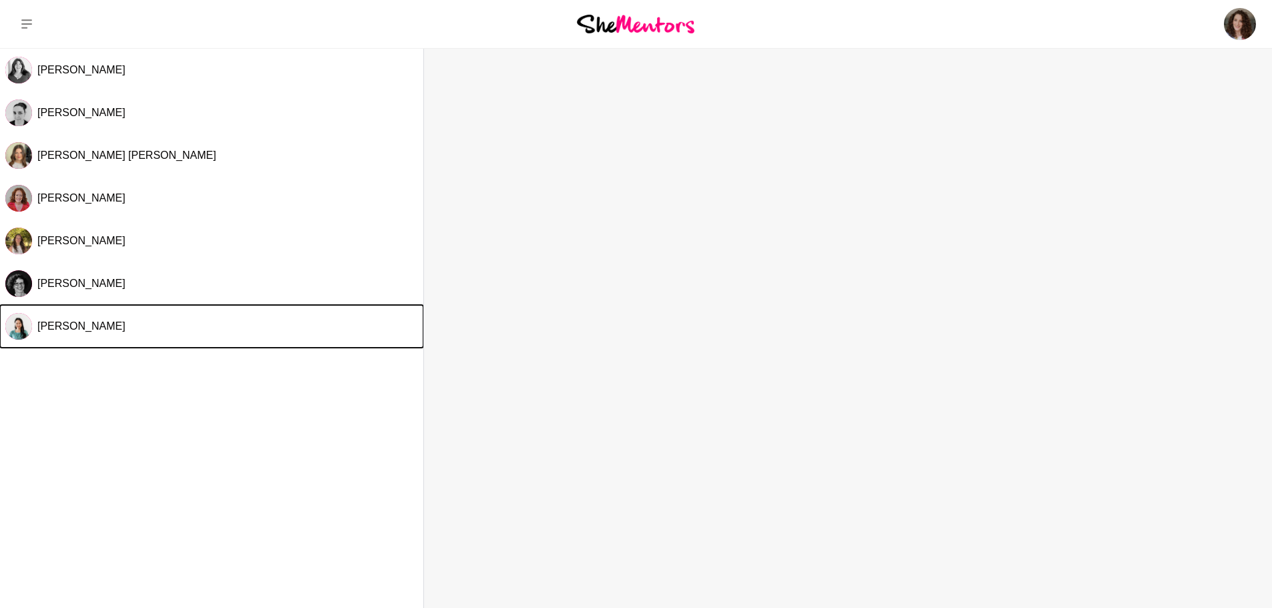
click at [63, 335] on button "[PERSON_NAME]" at bounding box center [211, 326] width 423 height 43
